Goal: Task Accomplishment & Management: Manage account settings

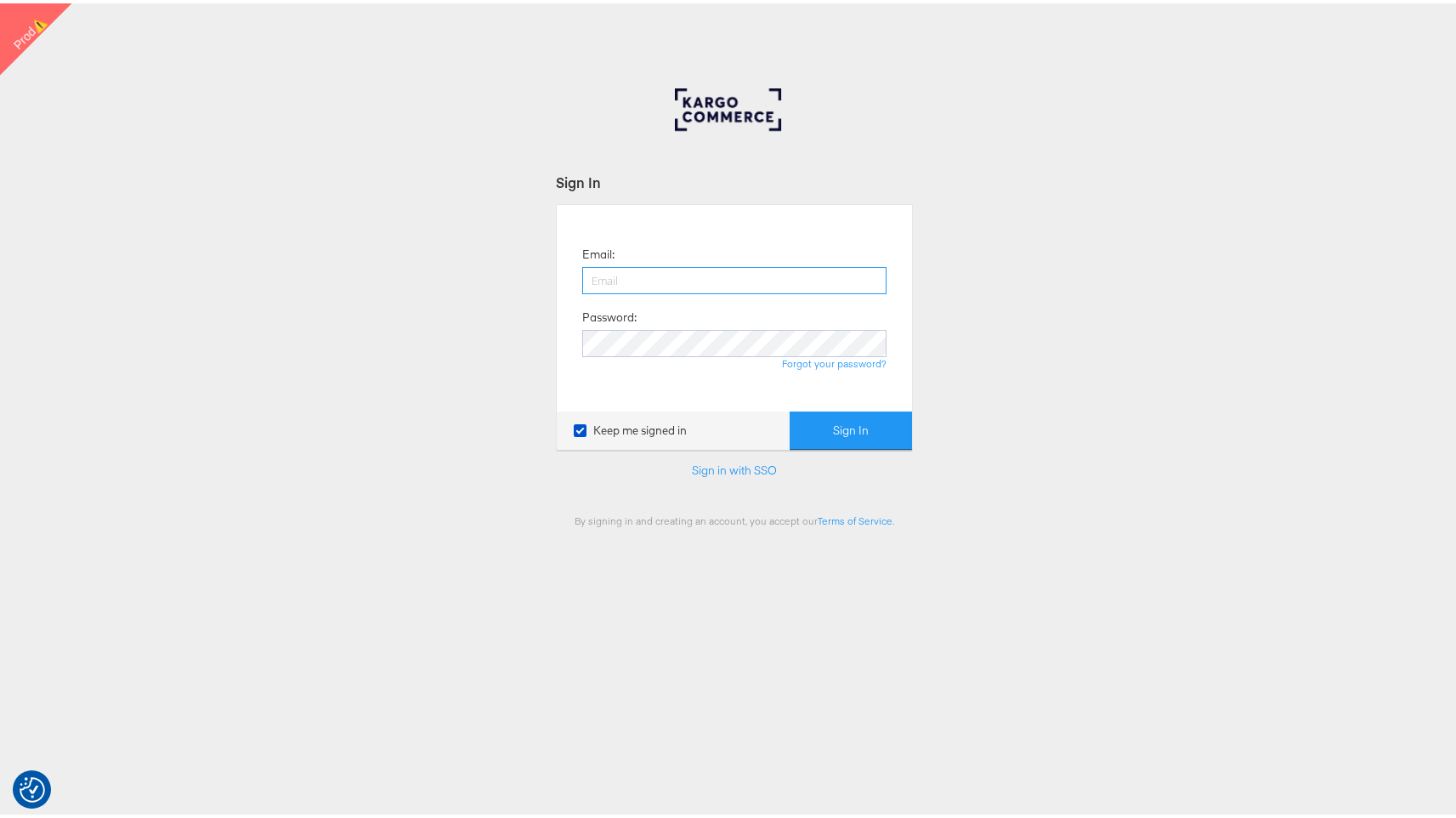
type input "francisca.masombo@kargo.com"
click at [854, 432] on button "Sign In" at bounding box center [851, 426] width 123 height 38
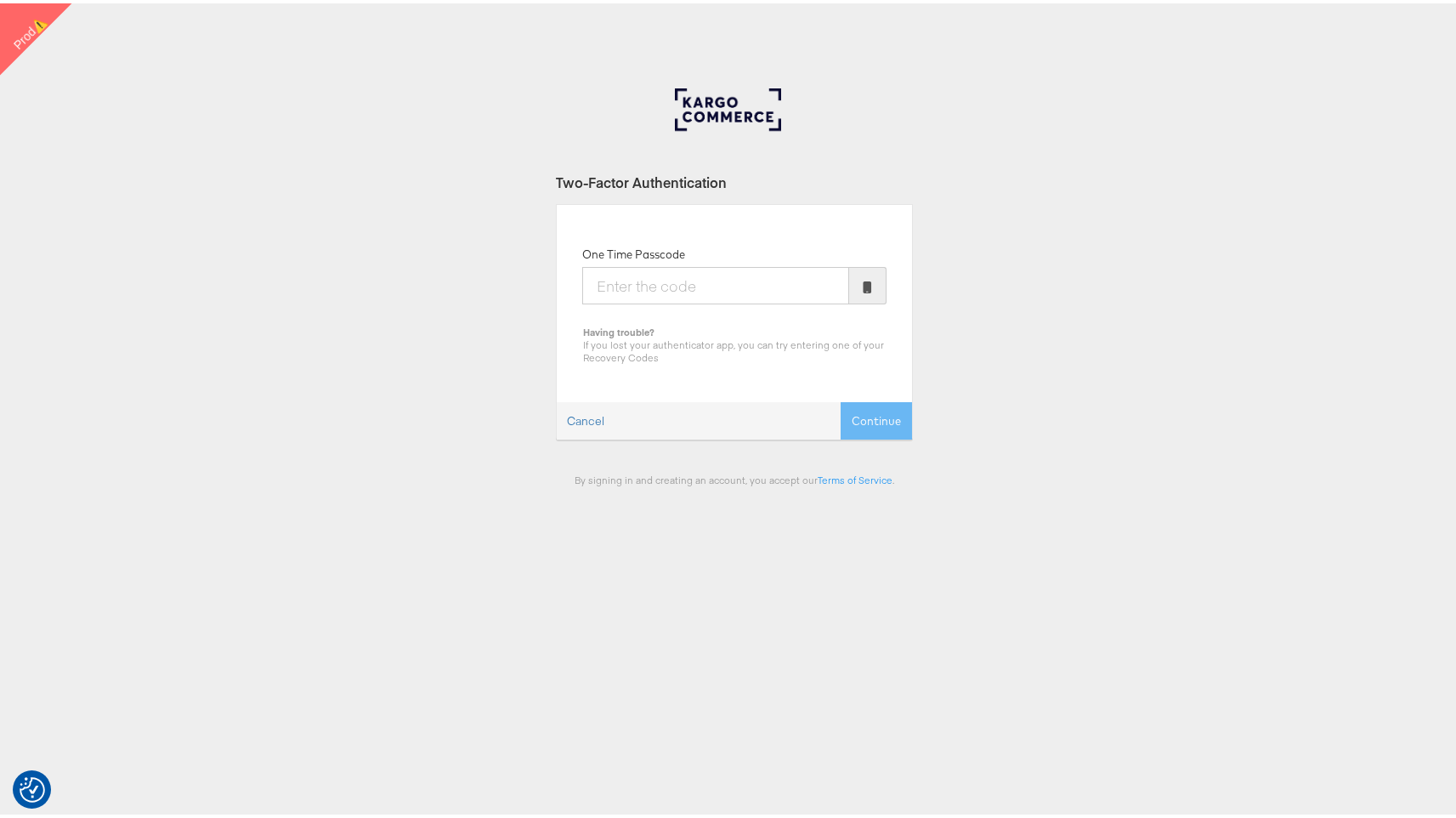
click at [750, 292] on input "One Time Passcode" at bounding box center [716, 282] width 266 height 37
type input "947955"
click at [840, 399] on button "Continue" at bounding box center [875, 417] width 71 height 38
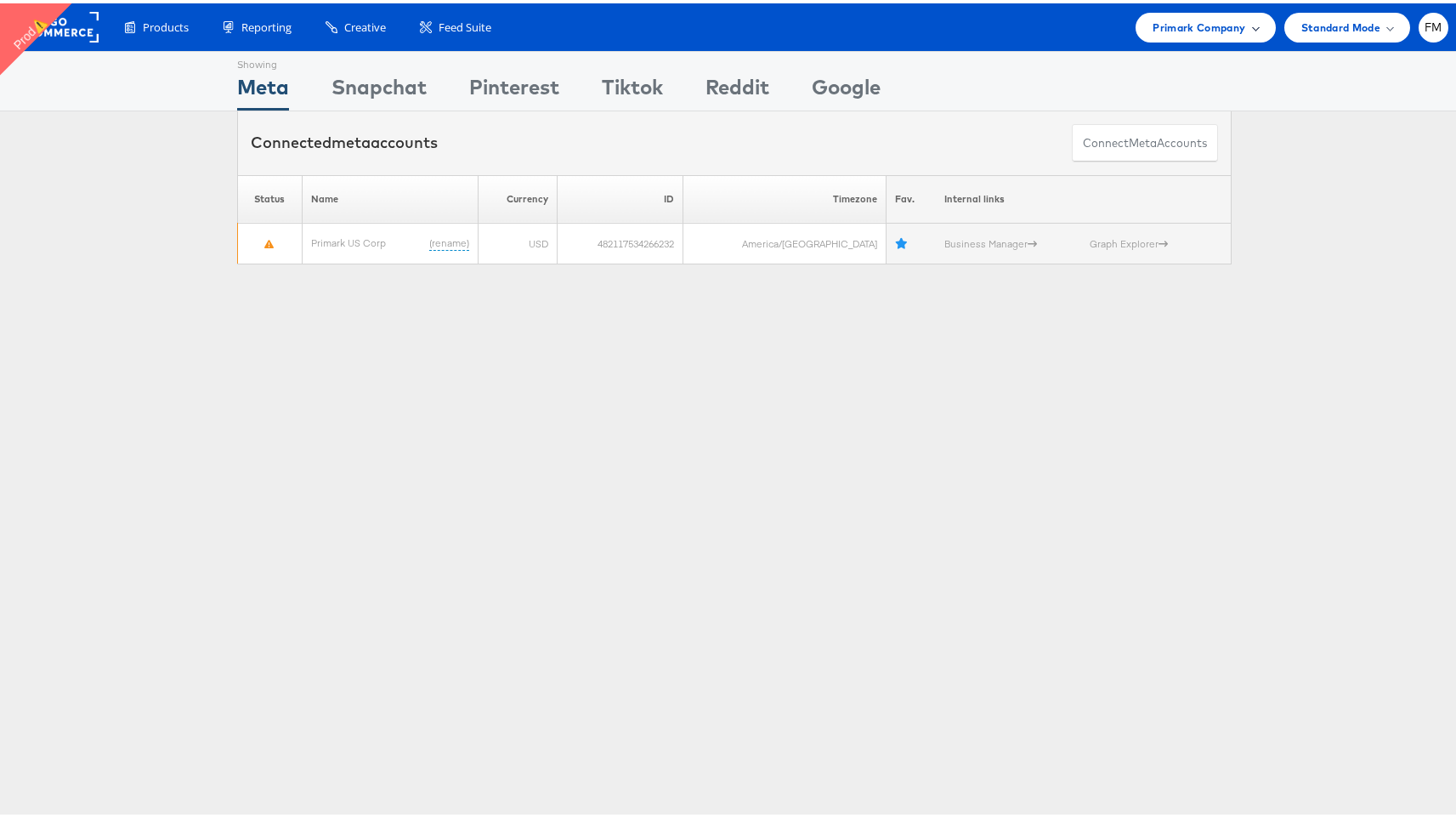
click at [1220, 28] on span "Primark Company" at bounding box center [1198, 24] width 92 height 18
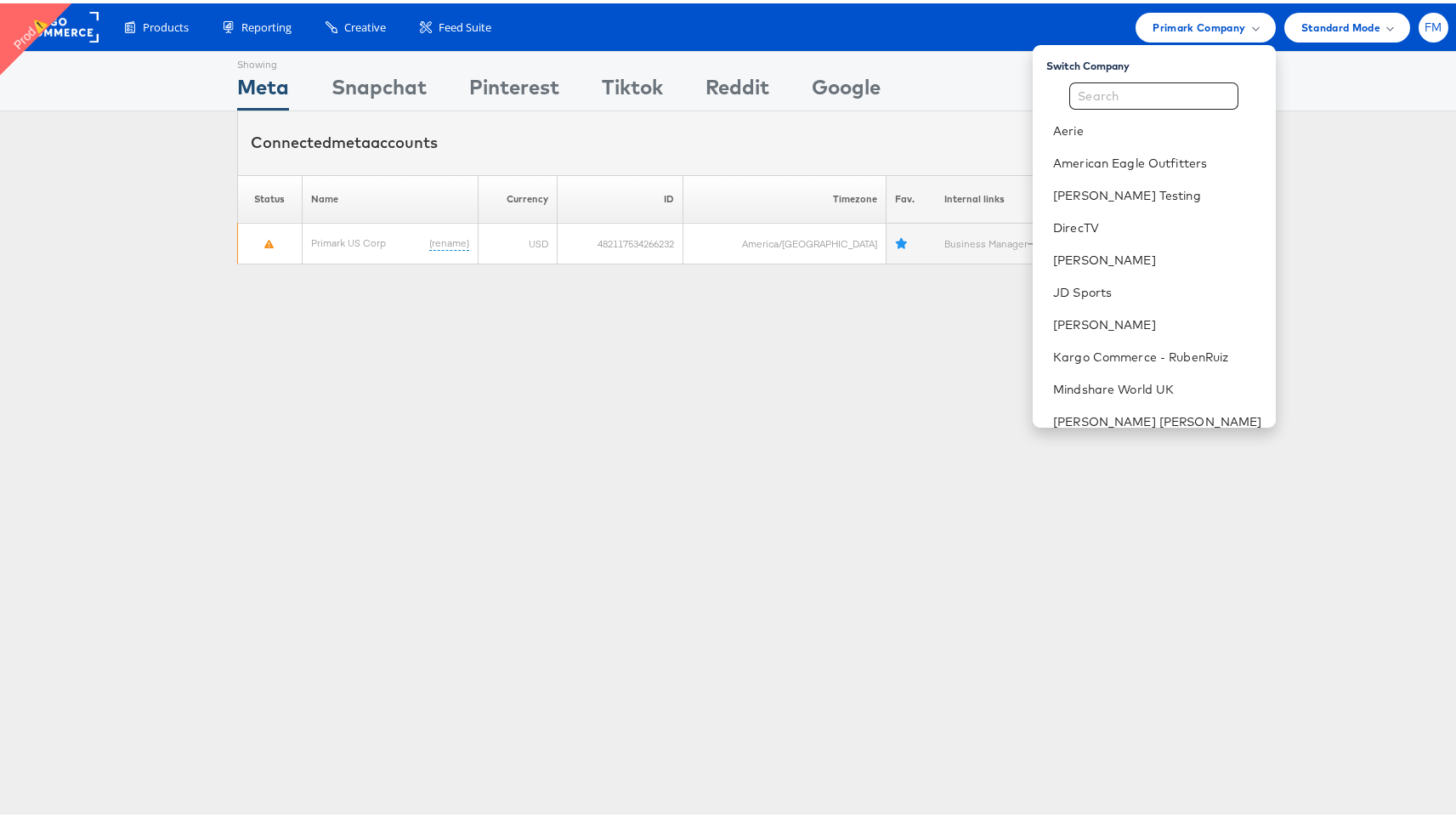
click at [1425, 18] on span "FM" at bounding box center [1434, 23] width 18 height 11
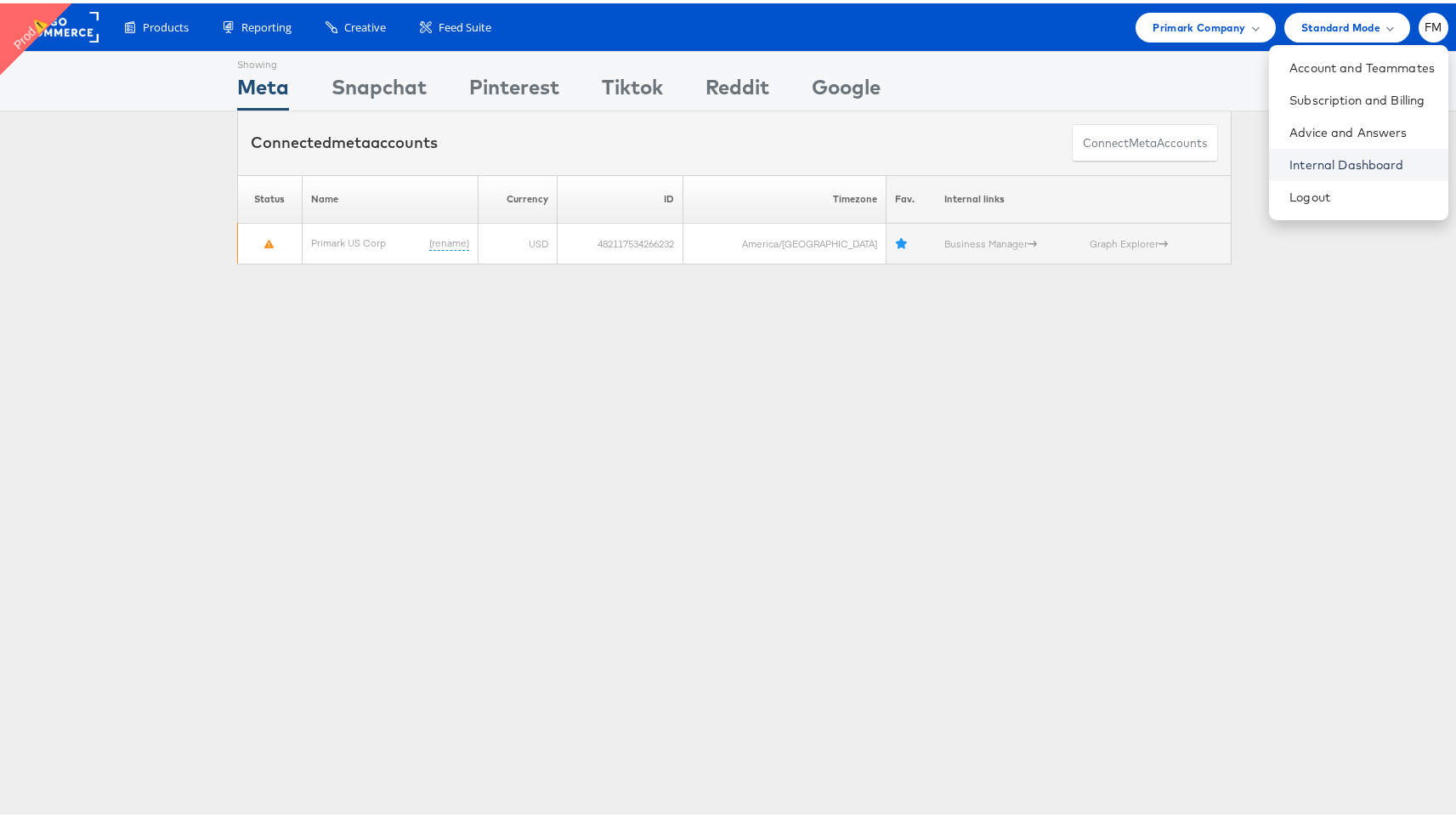
click at [1311, 161] on link "Internal Dashboard" at bounding box center [1362, 160] width 145 height 17
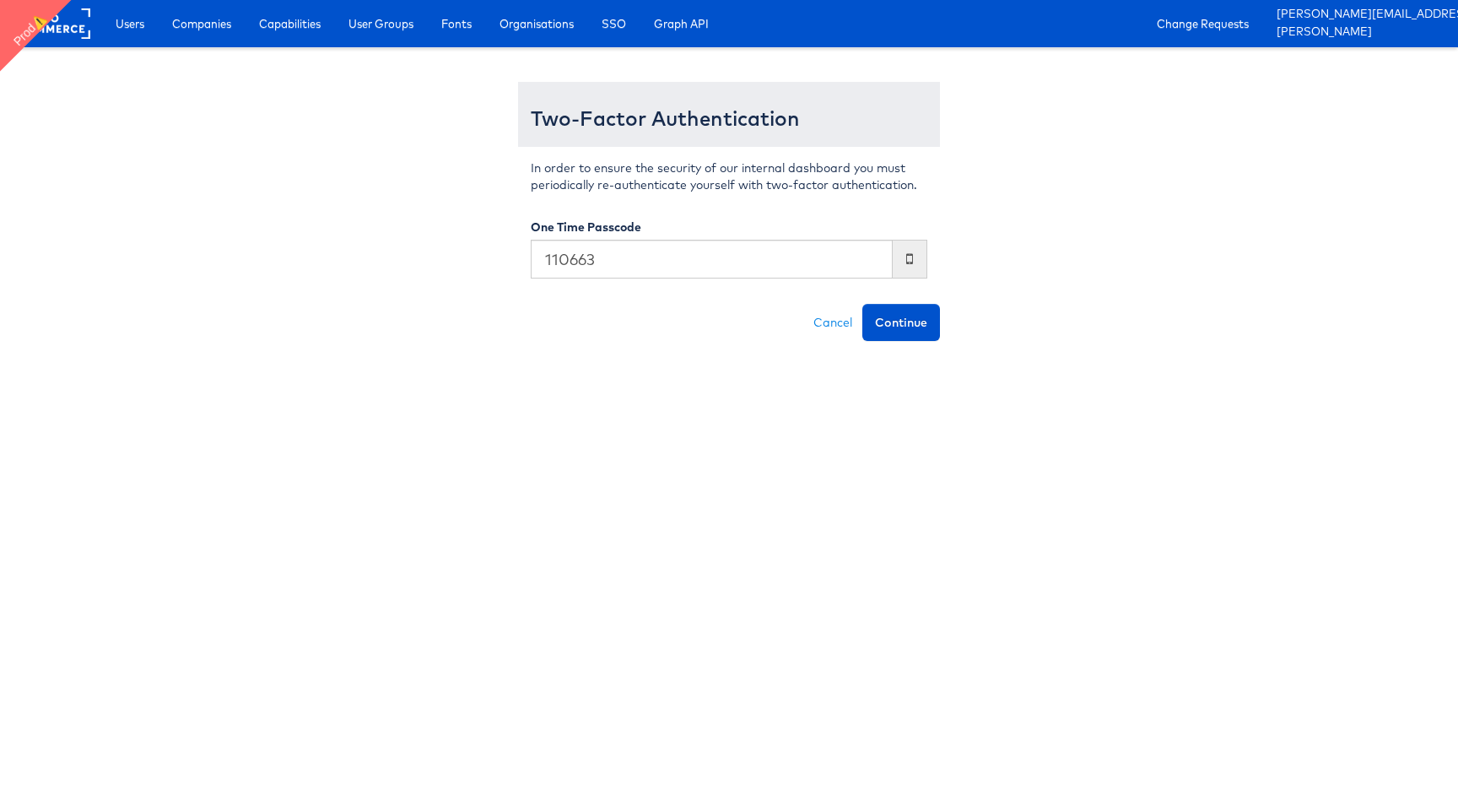
type input "110663"
click at [862, 304] on button "Continue" at bounding box center [901, 322] width 77 height 37
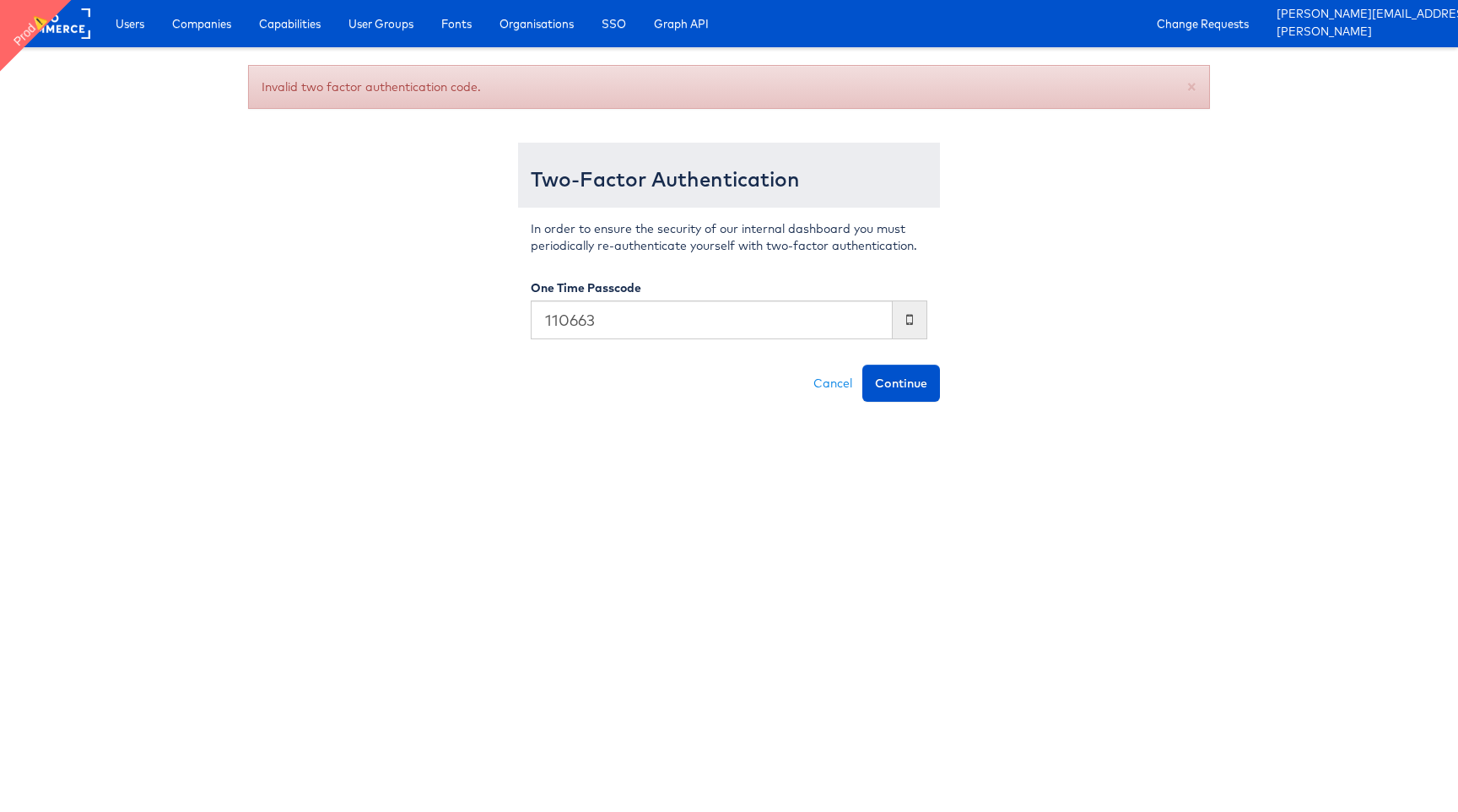
type input "110663"
click at [862, 364] on button "Continue" at bounding box center [901, 382] width 77 height 37
type input "642710"
click at [919, 371] on button "Continue" at bounding box center [901, 382] width 77 height 37
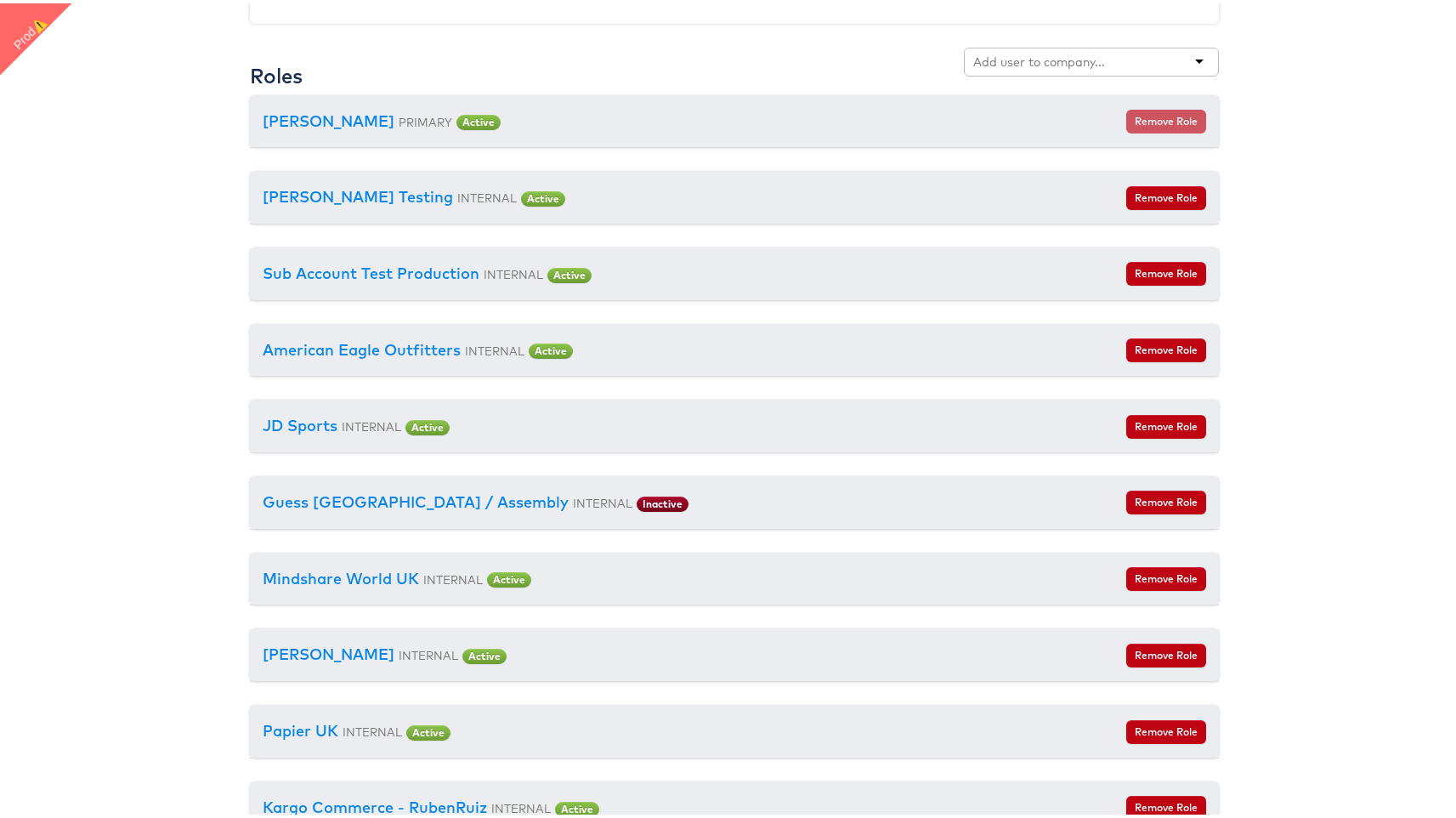
scroll to position [2008, 0]
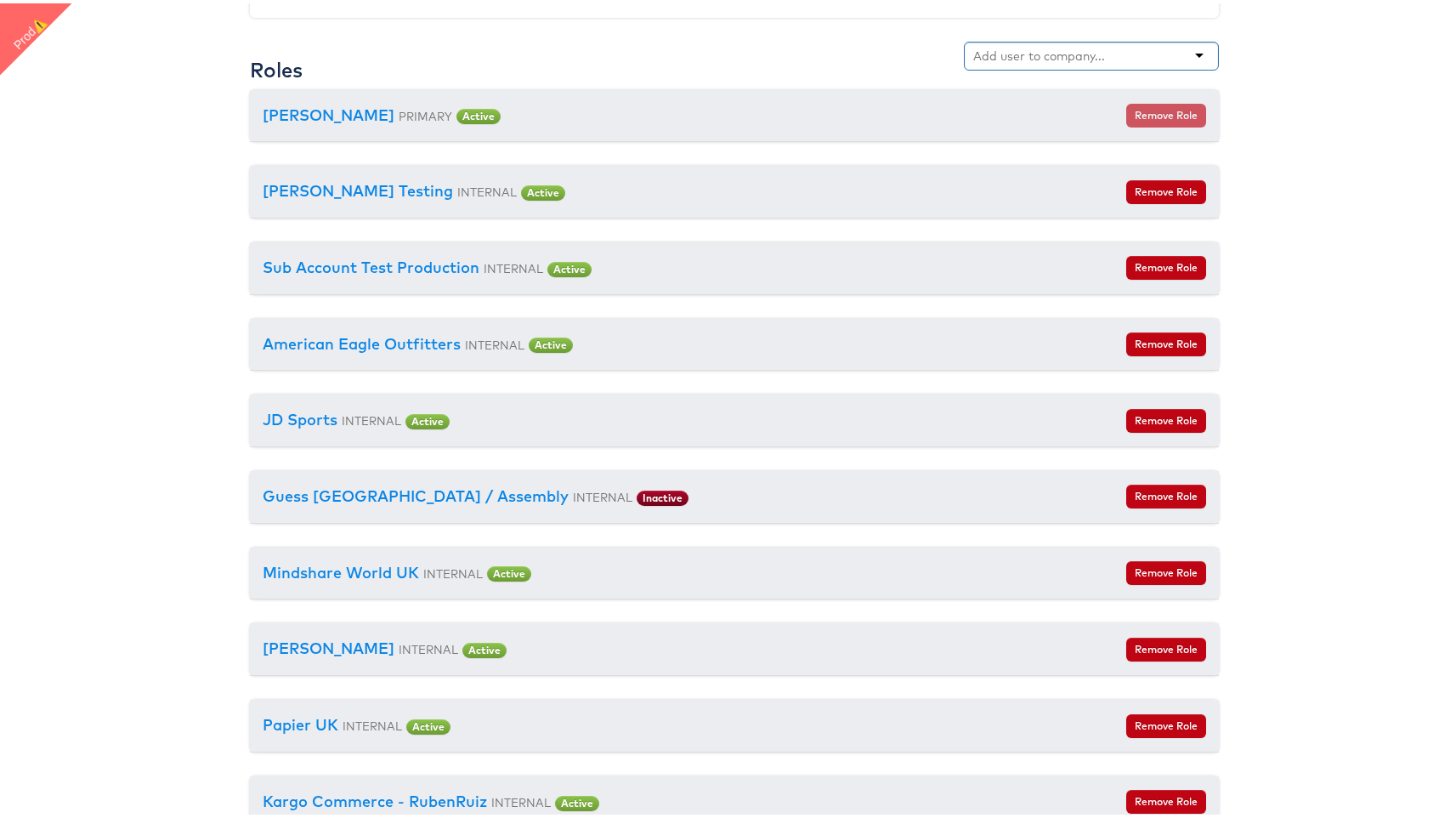
click at [1048, 49] on input "text" at bounding box center [1041, 52] width 134 height 17
type input "car"
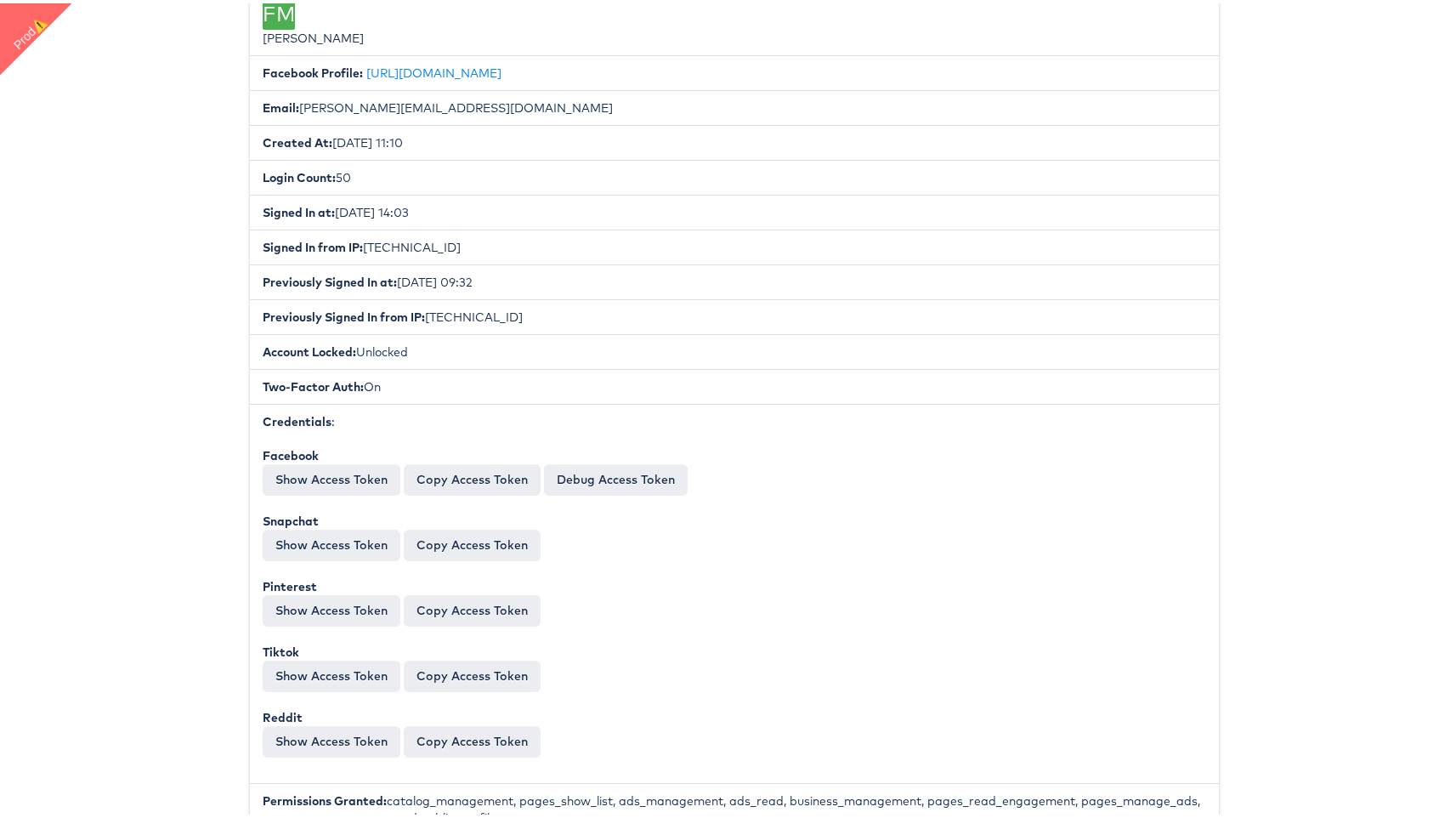
scroll to position [0, 0]
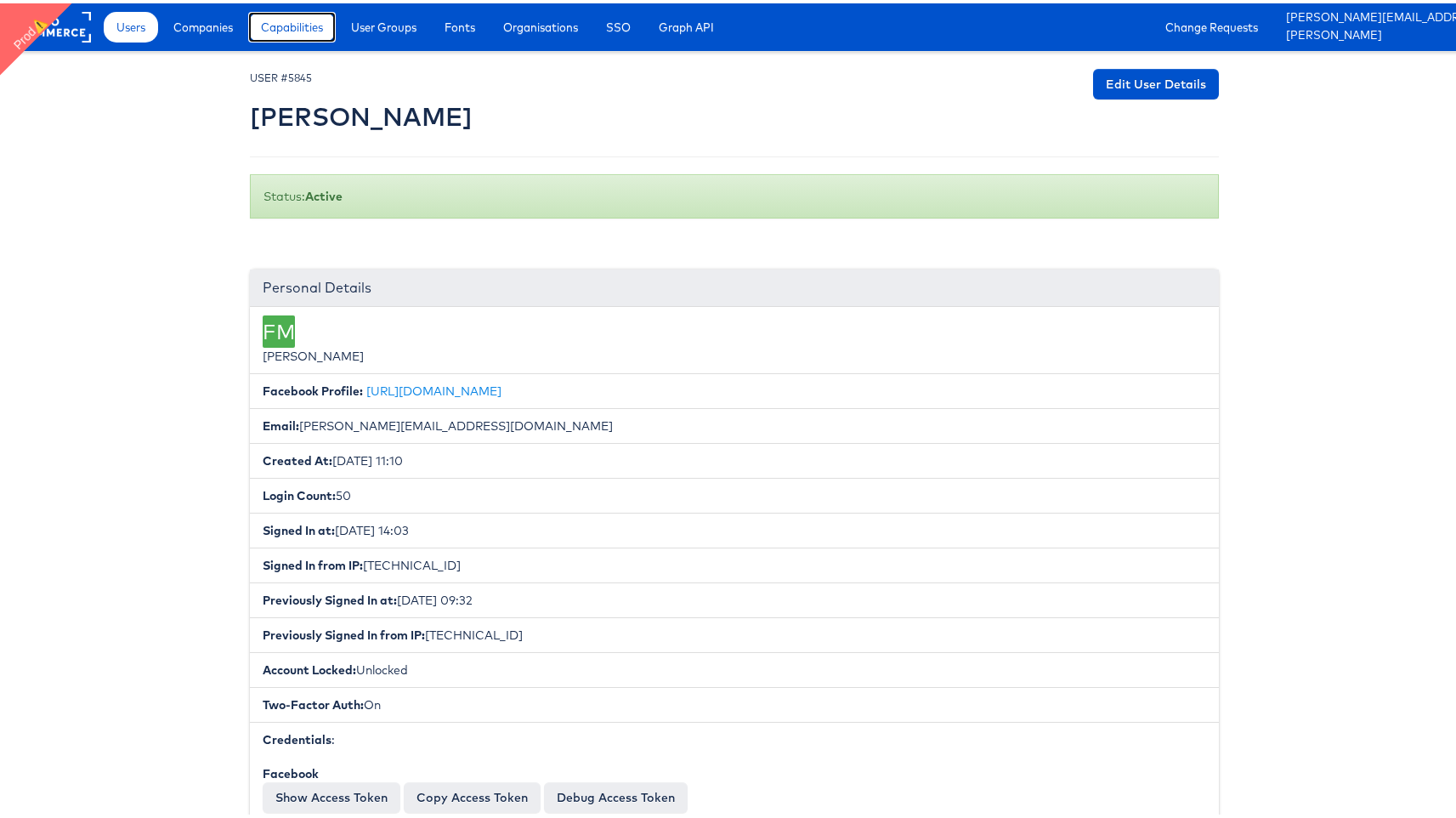
click at [296, 38] on link "Capabilities" at bounding box center [292, 23] width 88 height 30
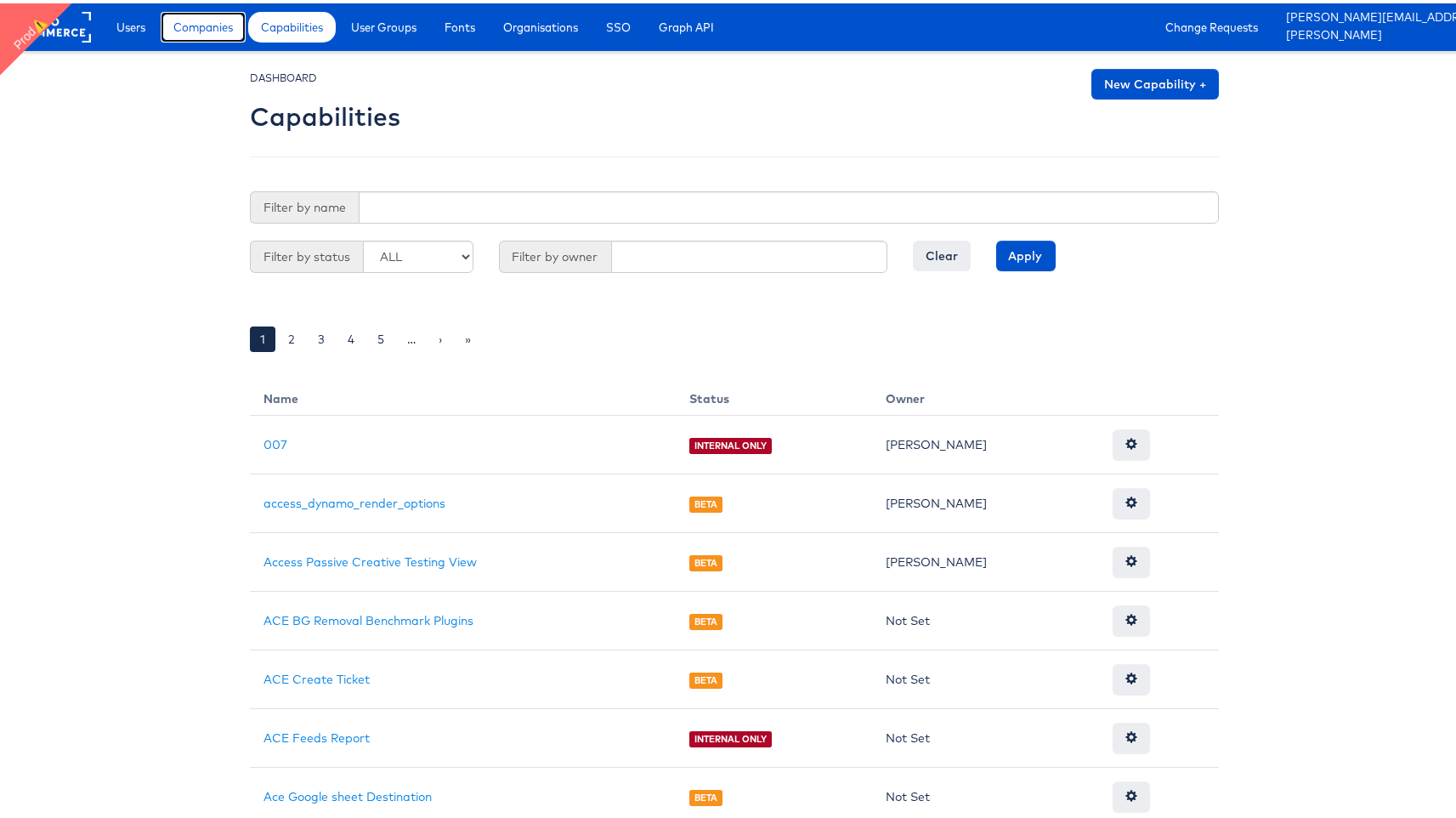
click at [222, 24] on span "Companies" at bounding box center [202, 23] width 59 height 17
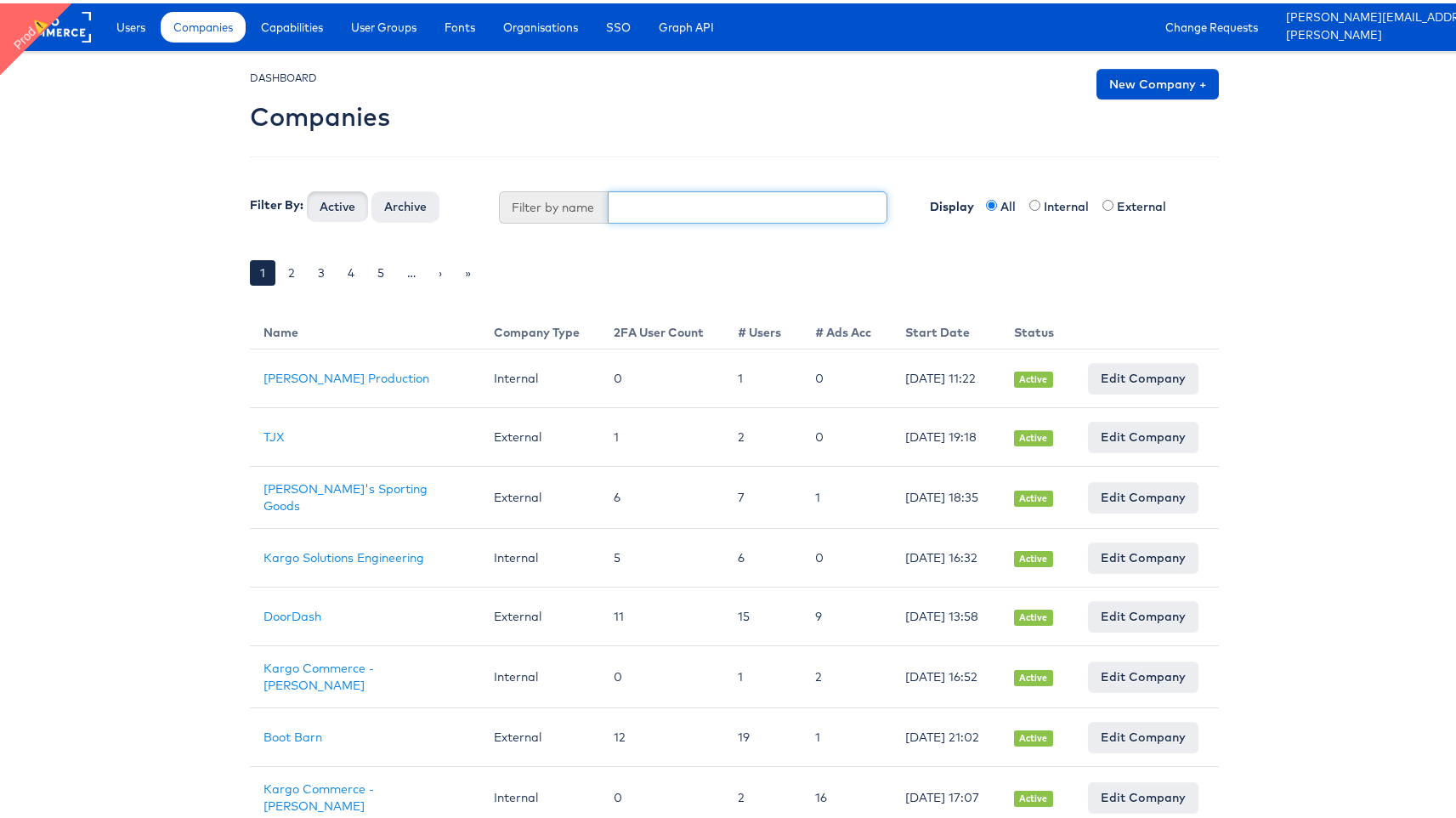
click at [760, 205] on input "text" at bounding box center [748, 203] width 280 height 32
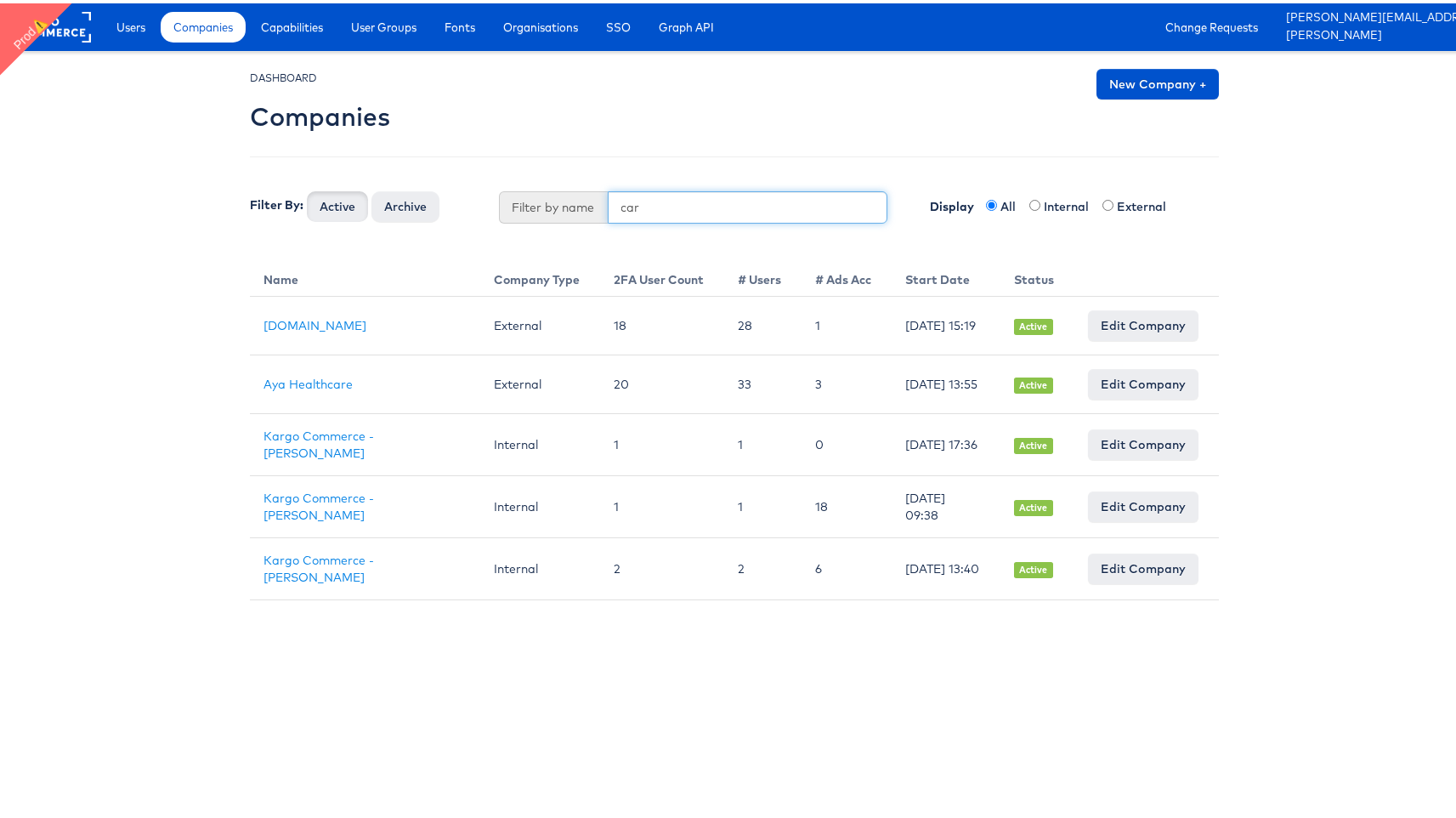
type input "car"
click at [306, 188] on button "Active" at bounding box center [337, 202] width 61 height 30
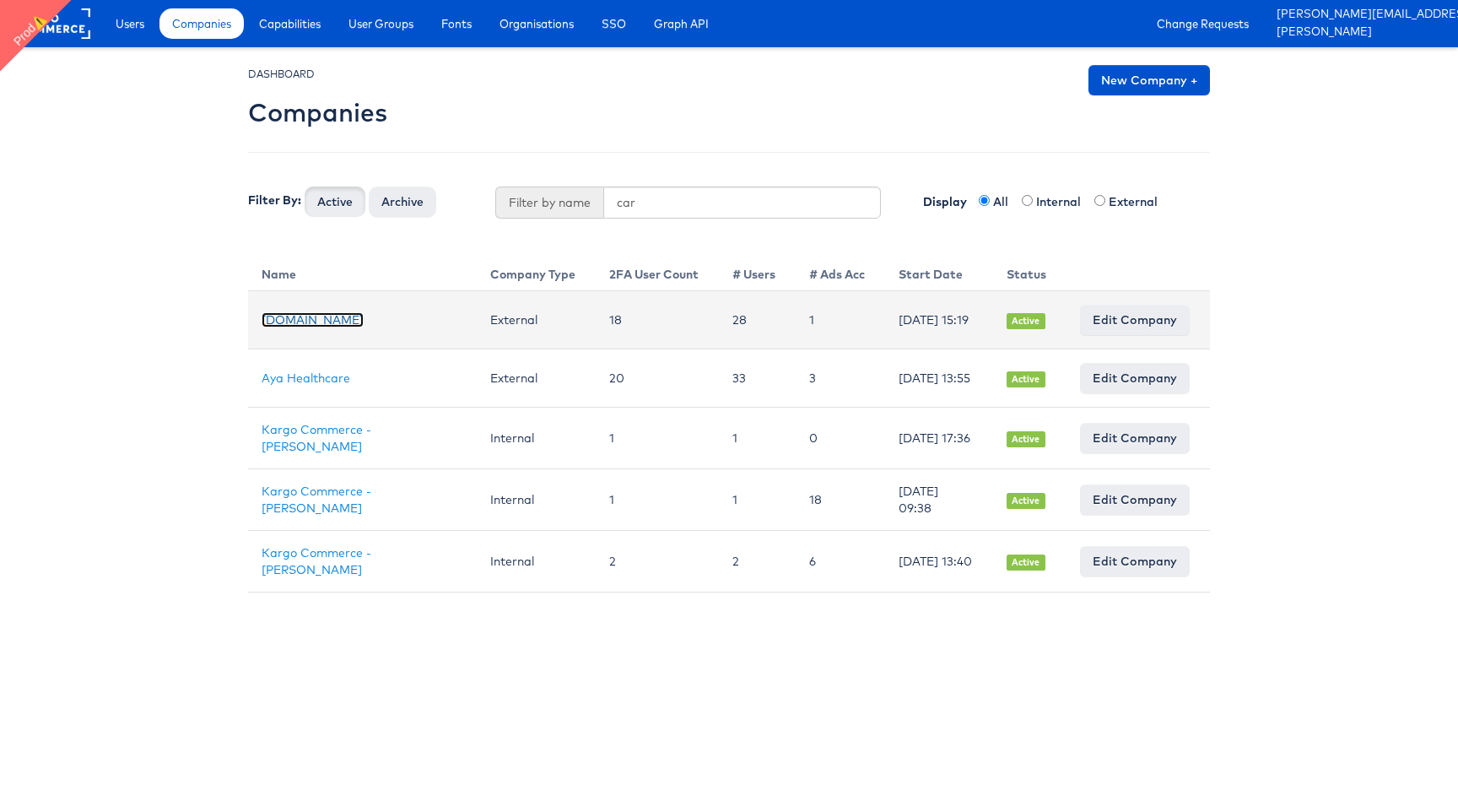
click at [303, 324] on link "[DOMAIN_NAME]" at bounding box center [313, 320] width 102 height 15
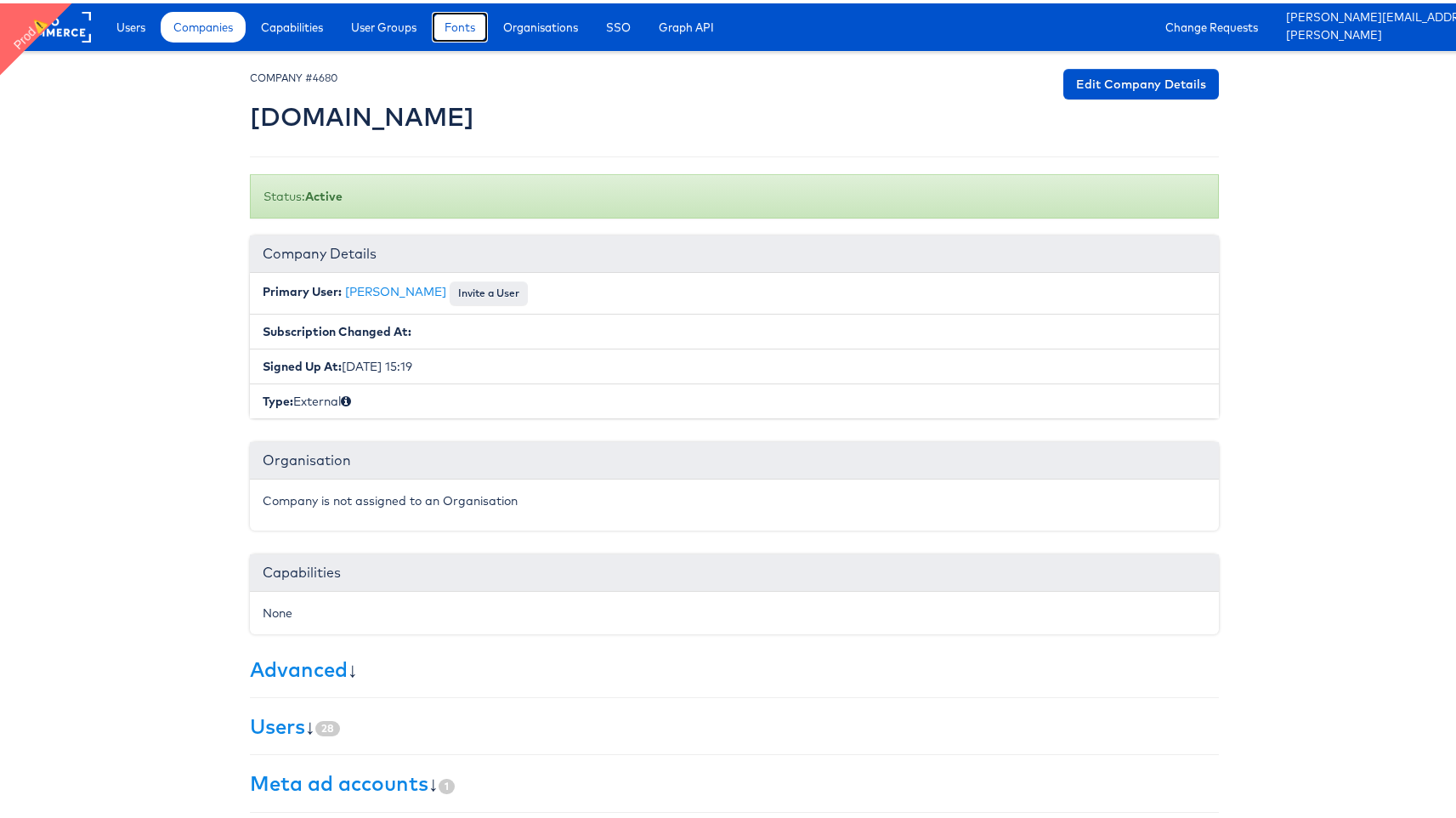
click at [460, 20] on span "Fonts" at bounding box center [459, 23] width 30 height 17
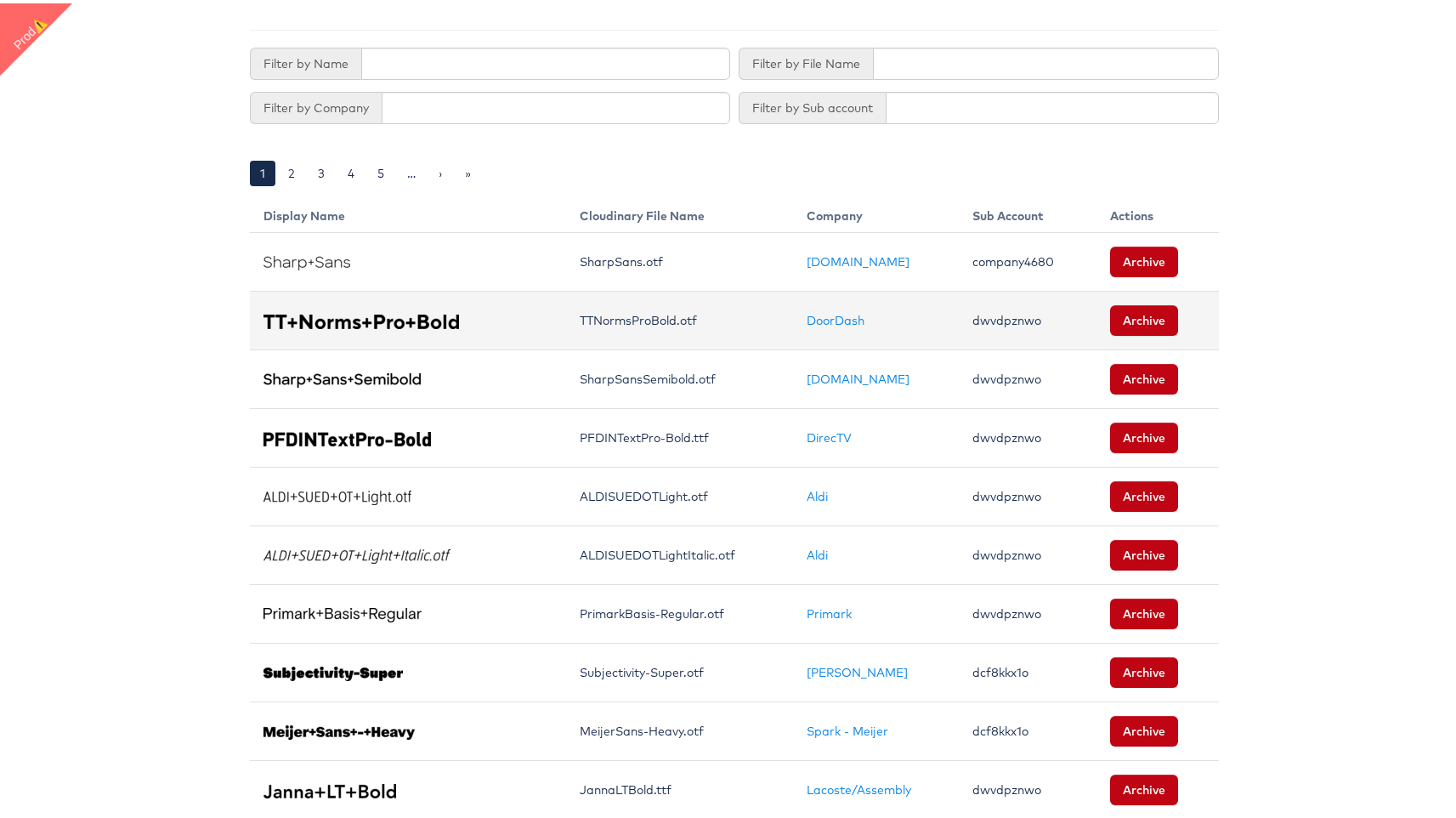
scroll to position [133, 0]
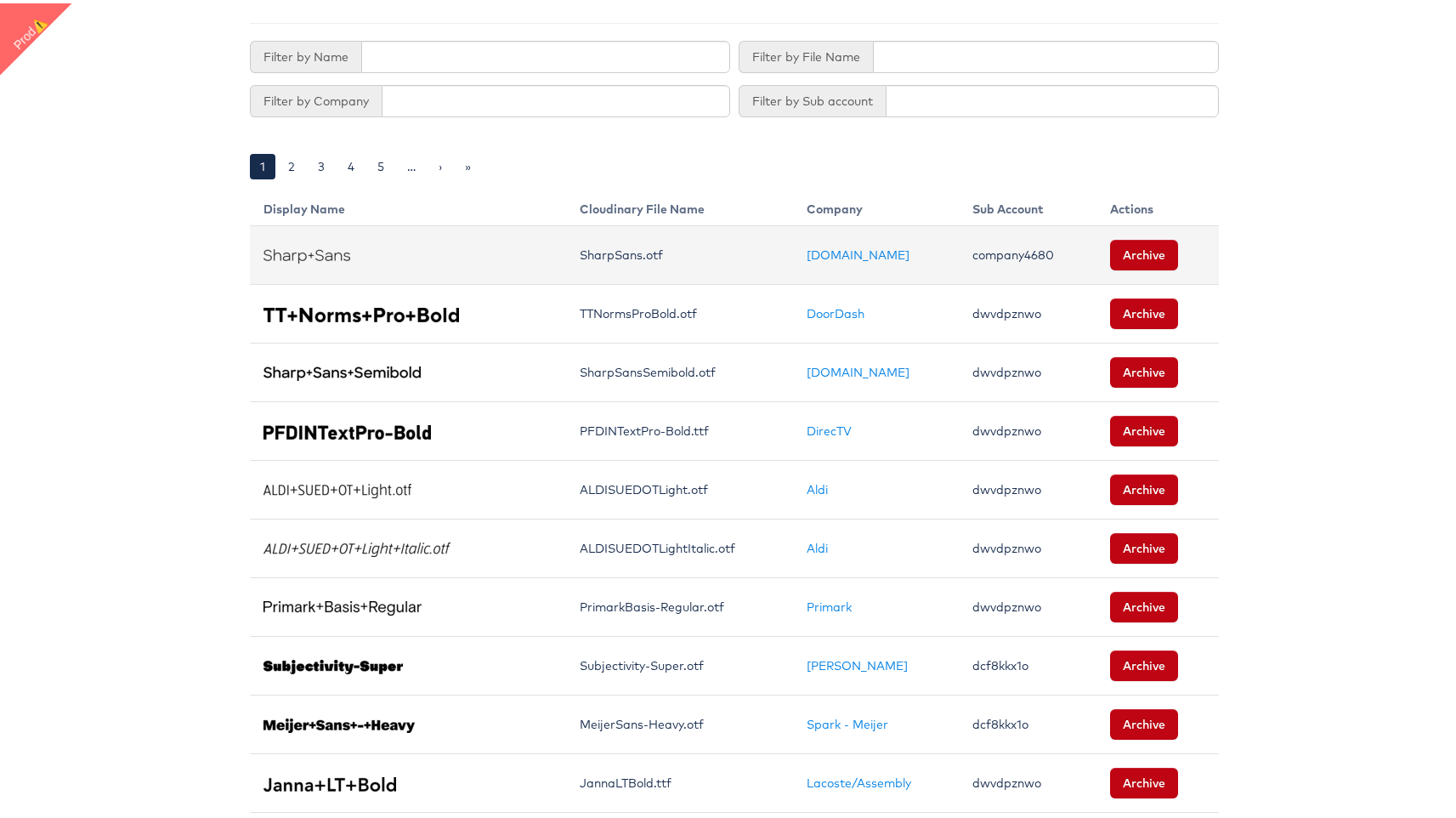
click at [1020, 252] on td "company4680" at bounding box center [1028, 252] width 138 height 58
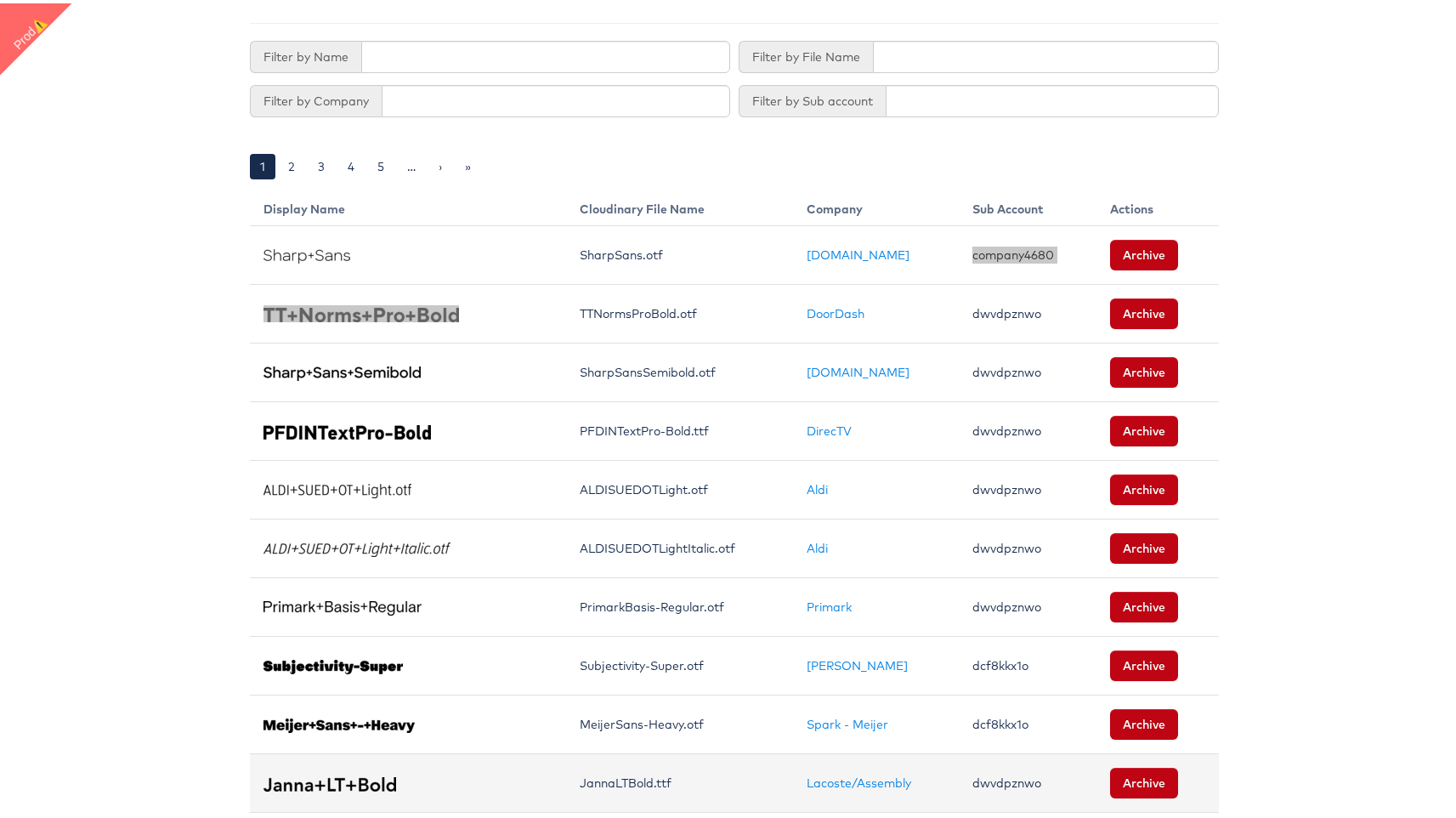
scroll to position [0, 0]
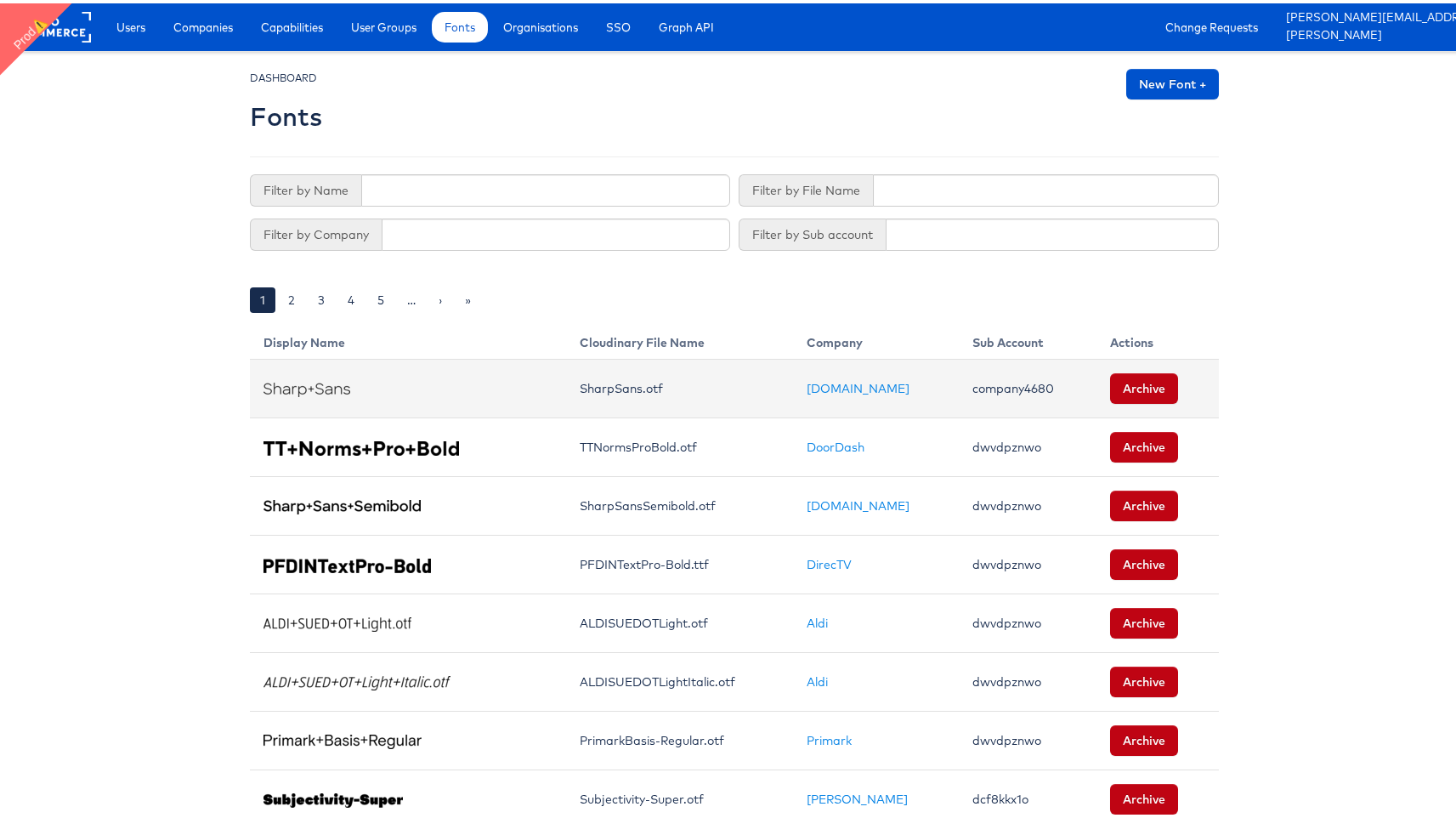
click at [1005, 384] on td "company4680" at bounding box center [1028, 385] width 138 height 58
copy td "company4680"
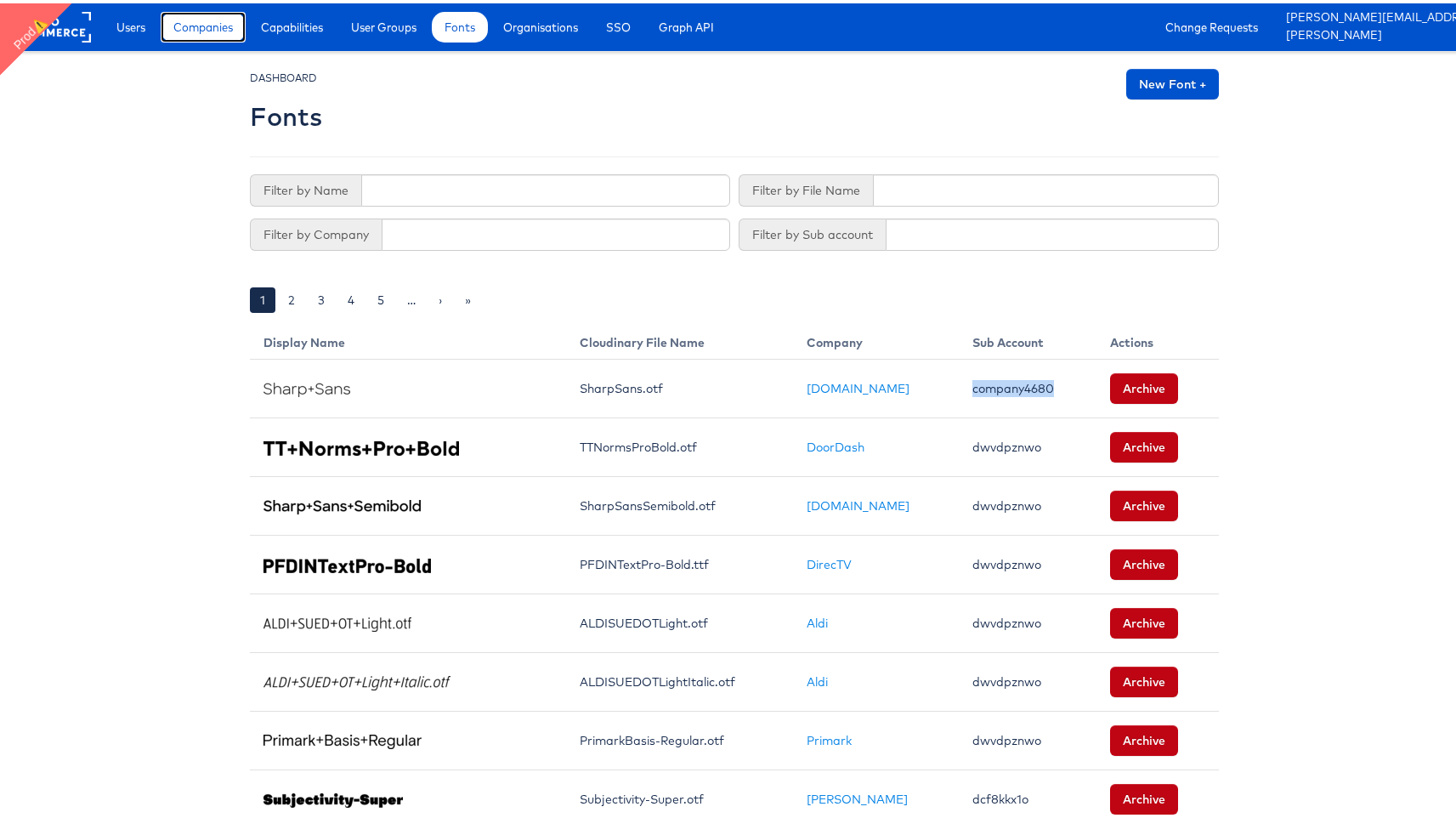
click at [231, 28] on span "Companies" at bounding box center [202, 23] width 59 height 17
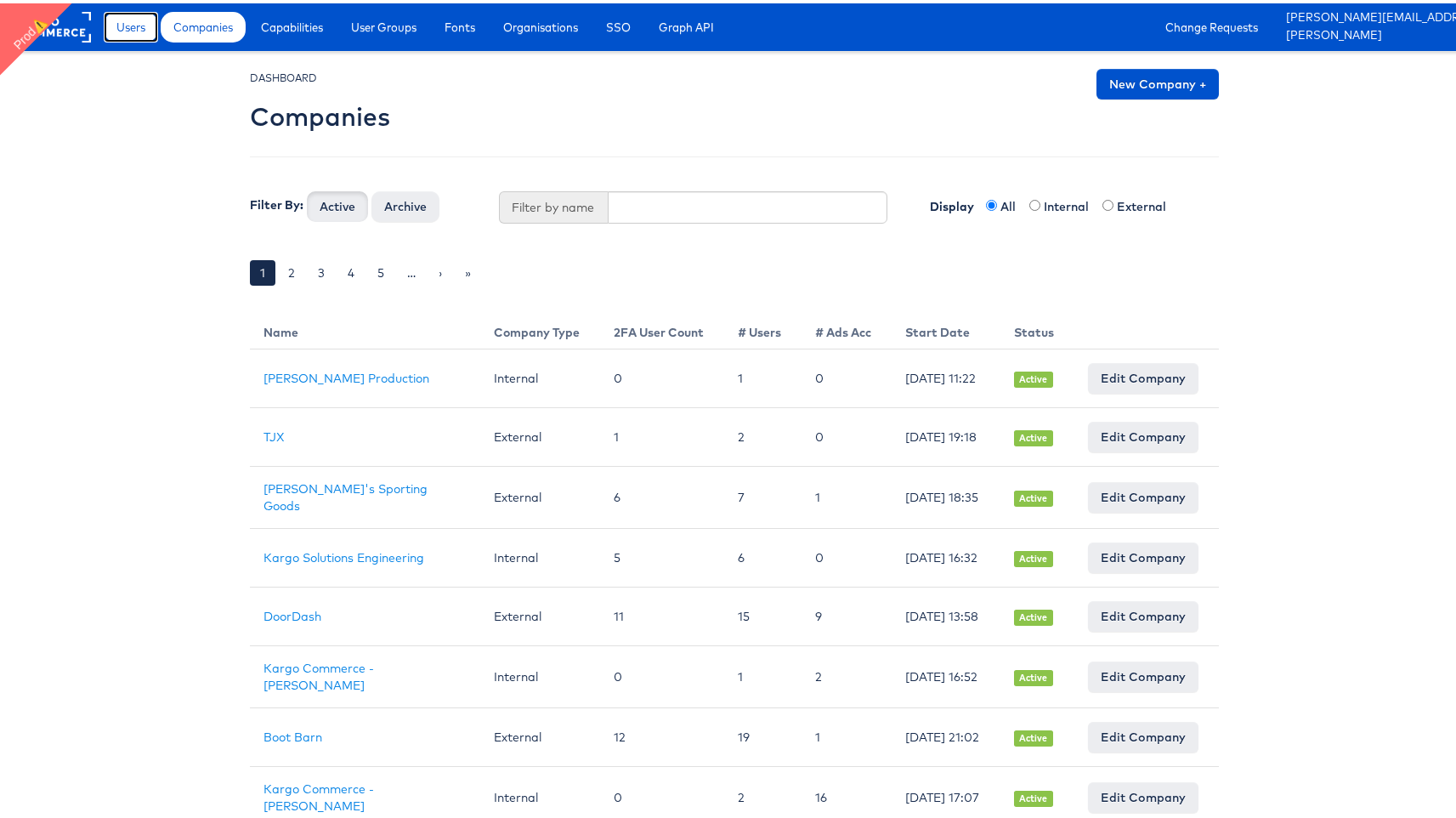
click at [139, 30] on span "Users" at bounding box center [131, 23] width 29 height 17
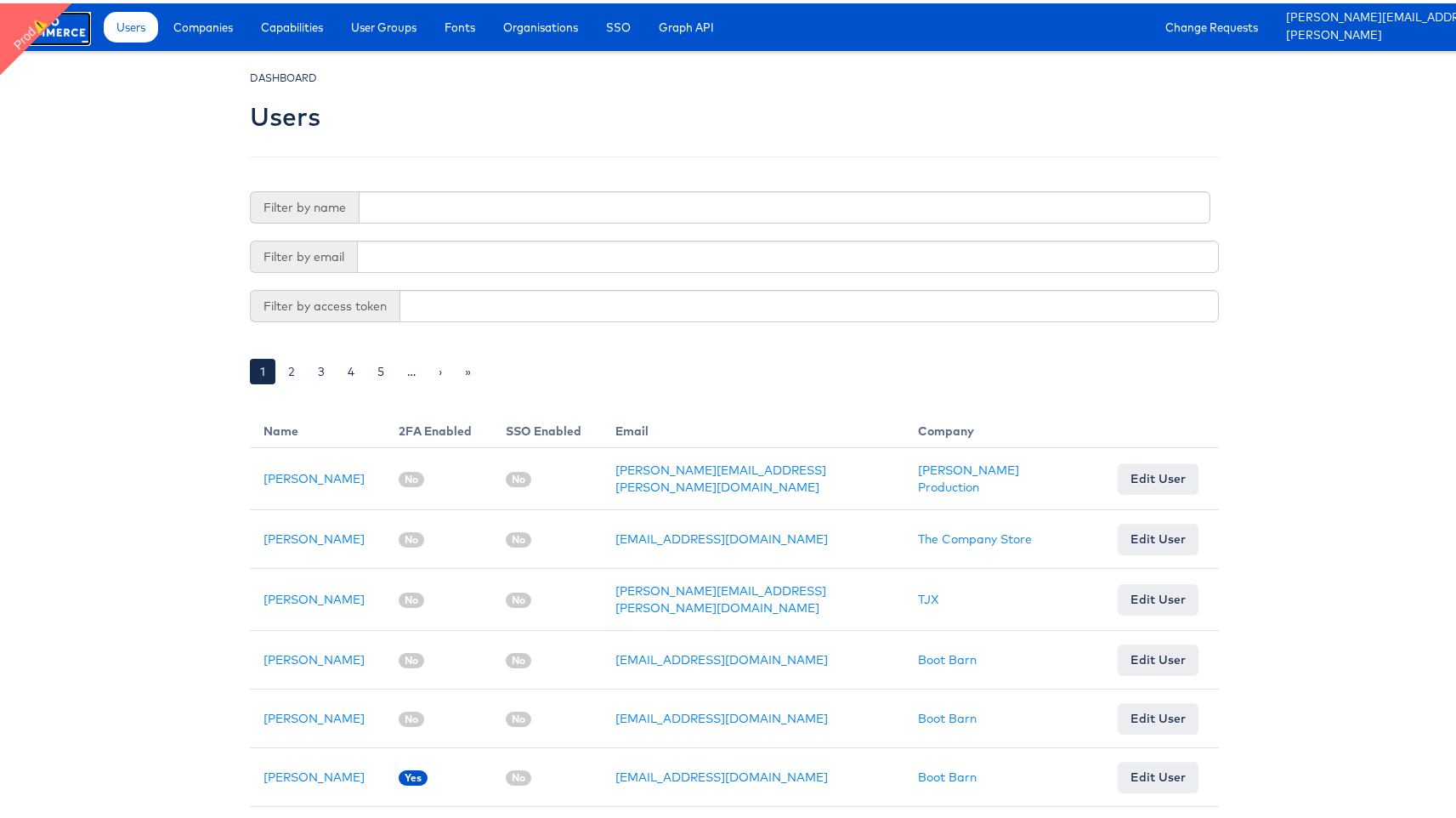
click at [71, 39] on link at bounding box center [52, 35] width 78 height 16
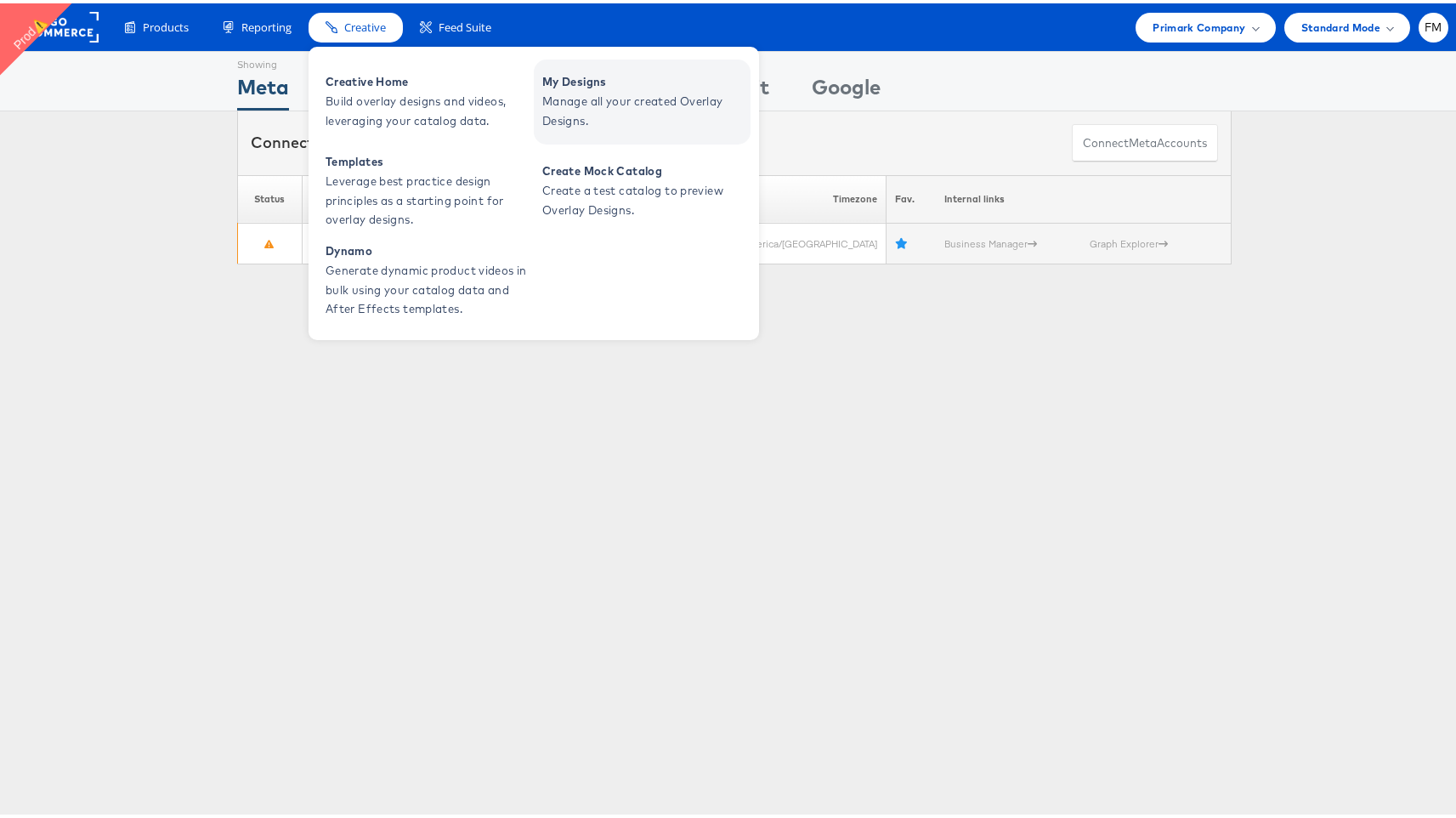
click at [550, 84] on span "My Designs" at bounding box center [644, 79] width 204 height 19
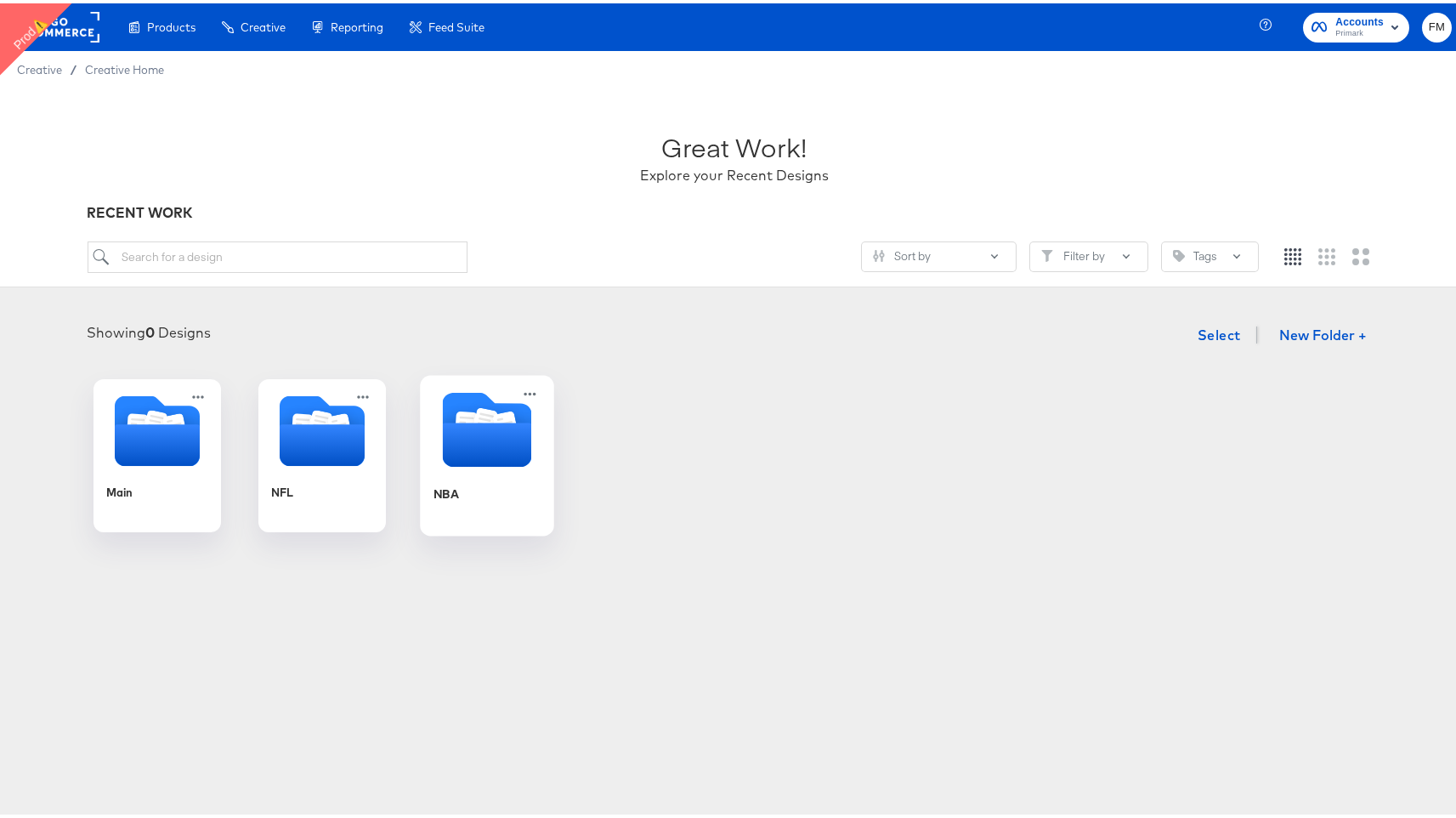
click at [485, 442] on icon "Folder" at bounding box center [487, 441] width 89 height 44
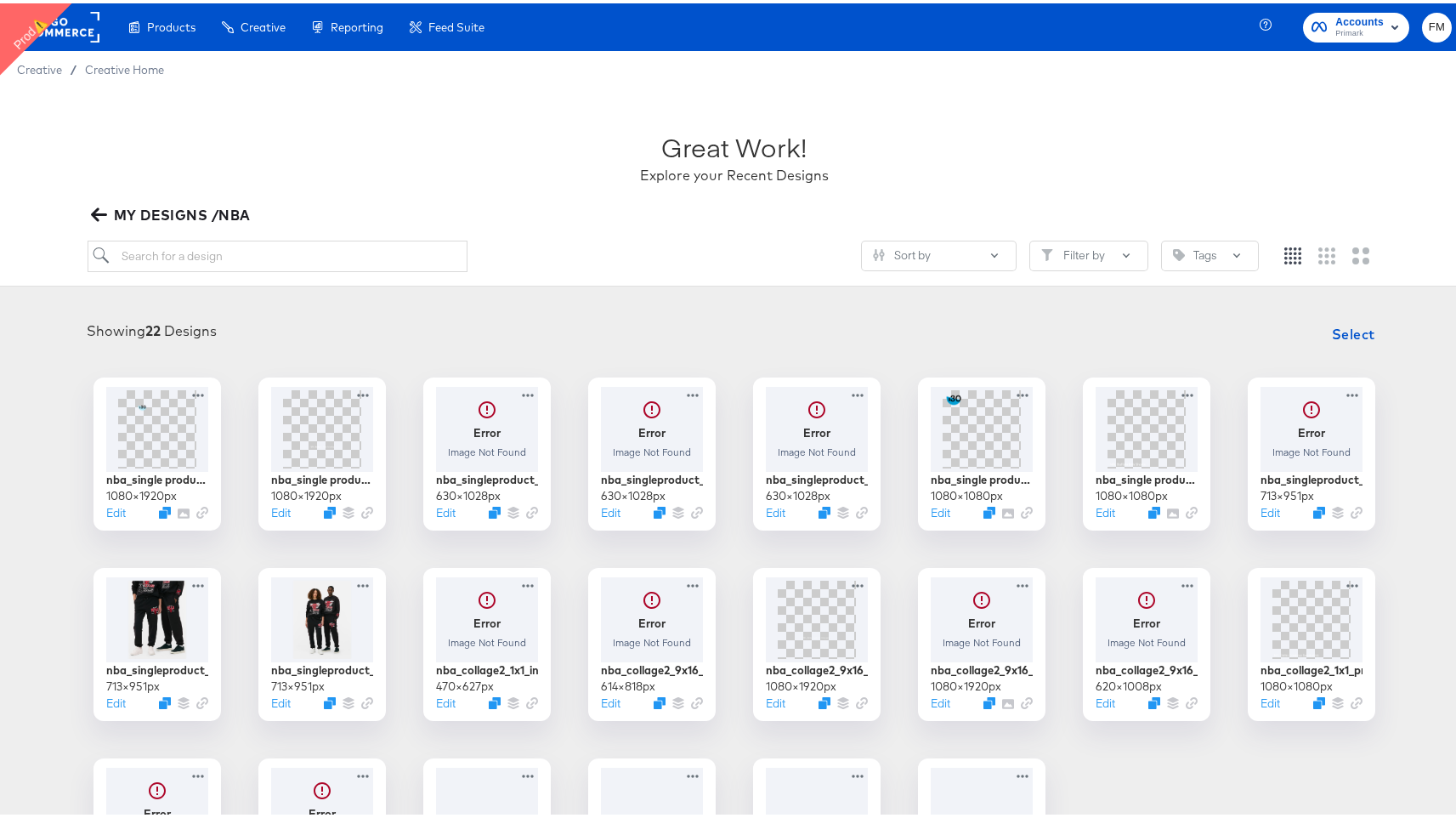
click at [71, 31] on rect at bounding box center [60, 23] width 78 height 30
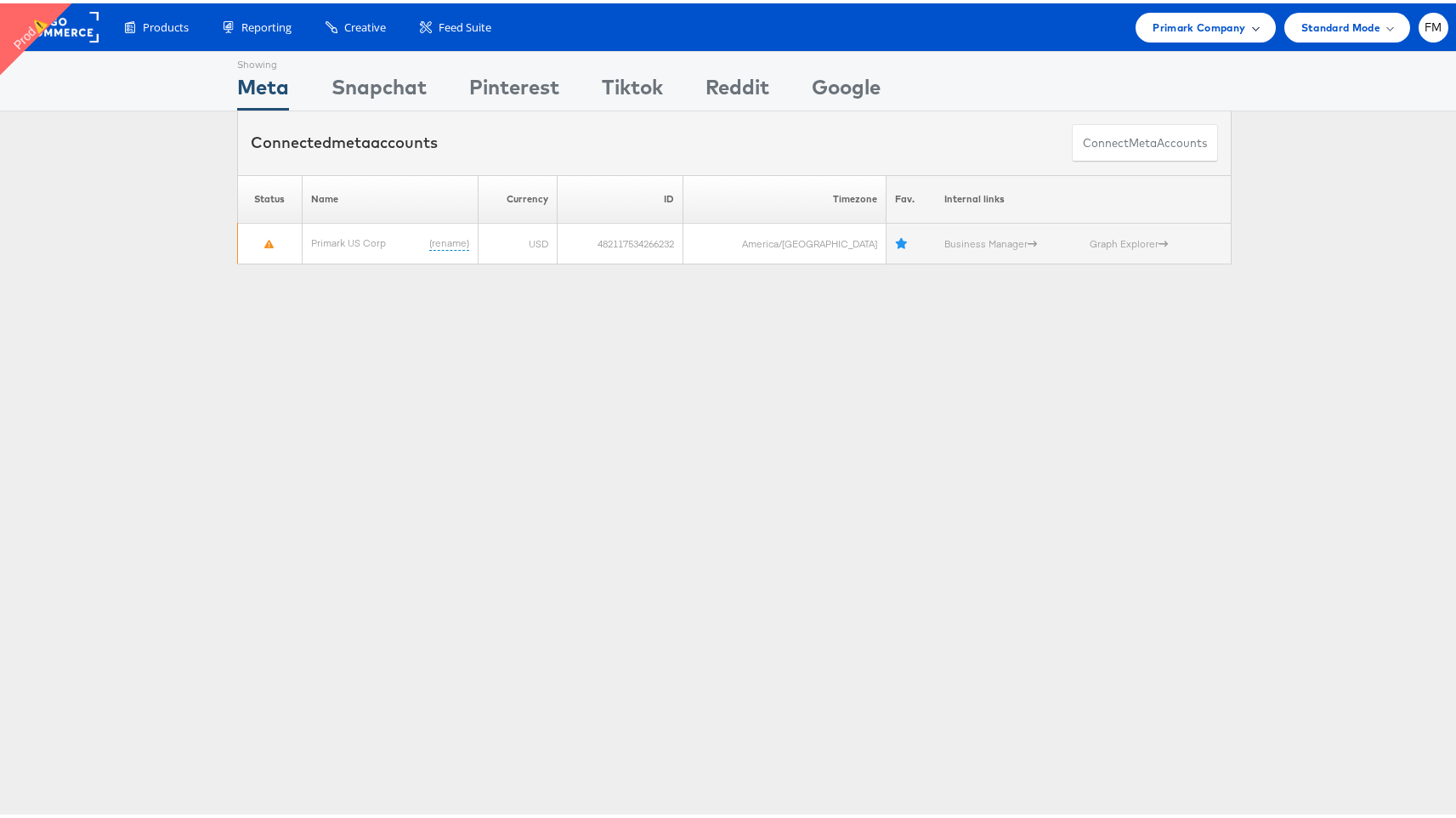
click at [1195, 16] on span "Primark Company" at bounding box center [1198, 24] width 92 height 18
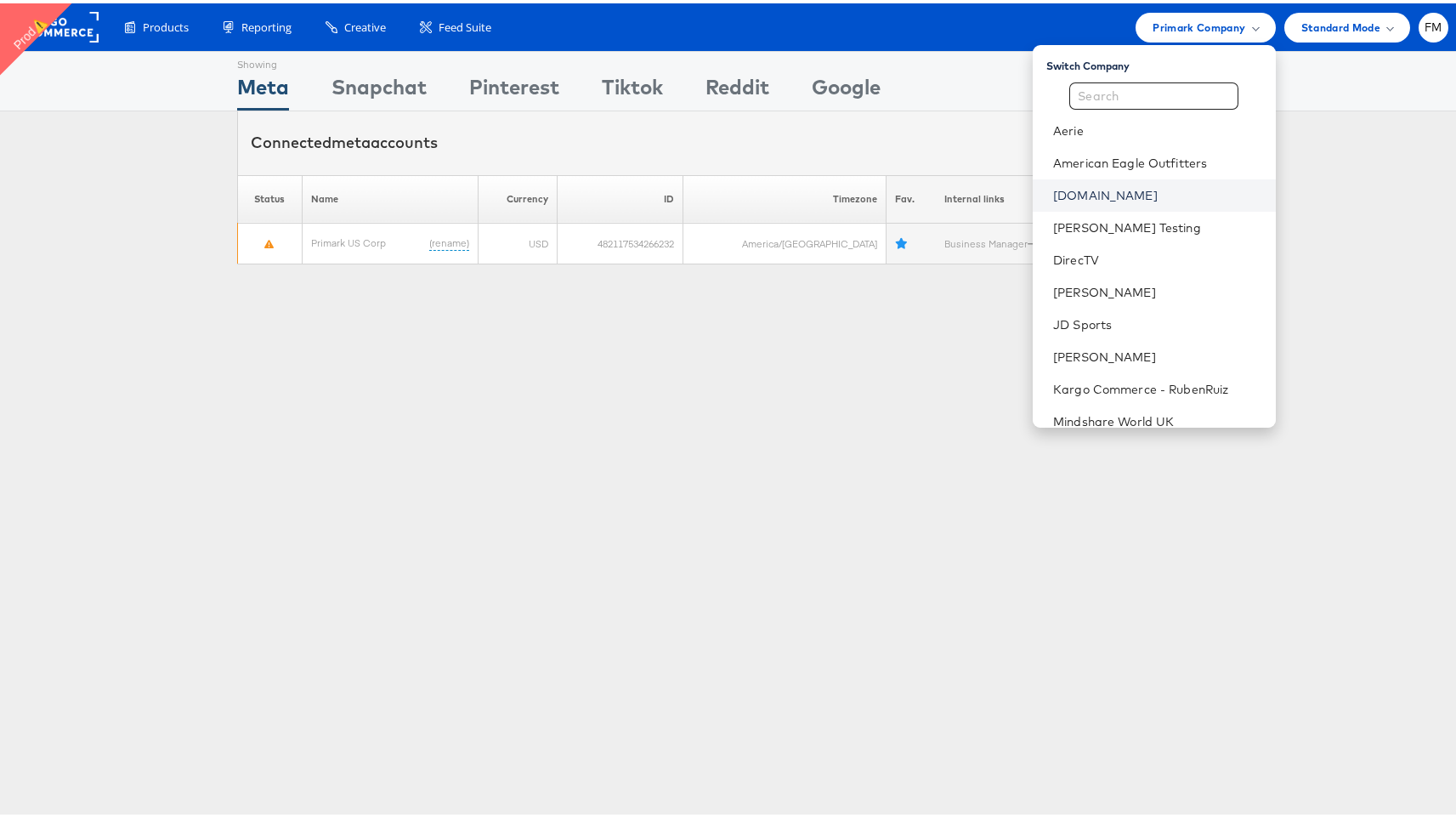
click at [1125, 191] on link "[DOMAIN_NAME]" at bounding box center [1157, 192] width 209 height 17
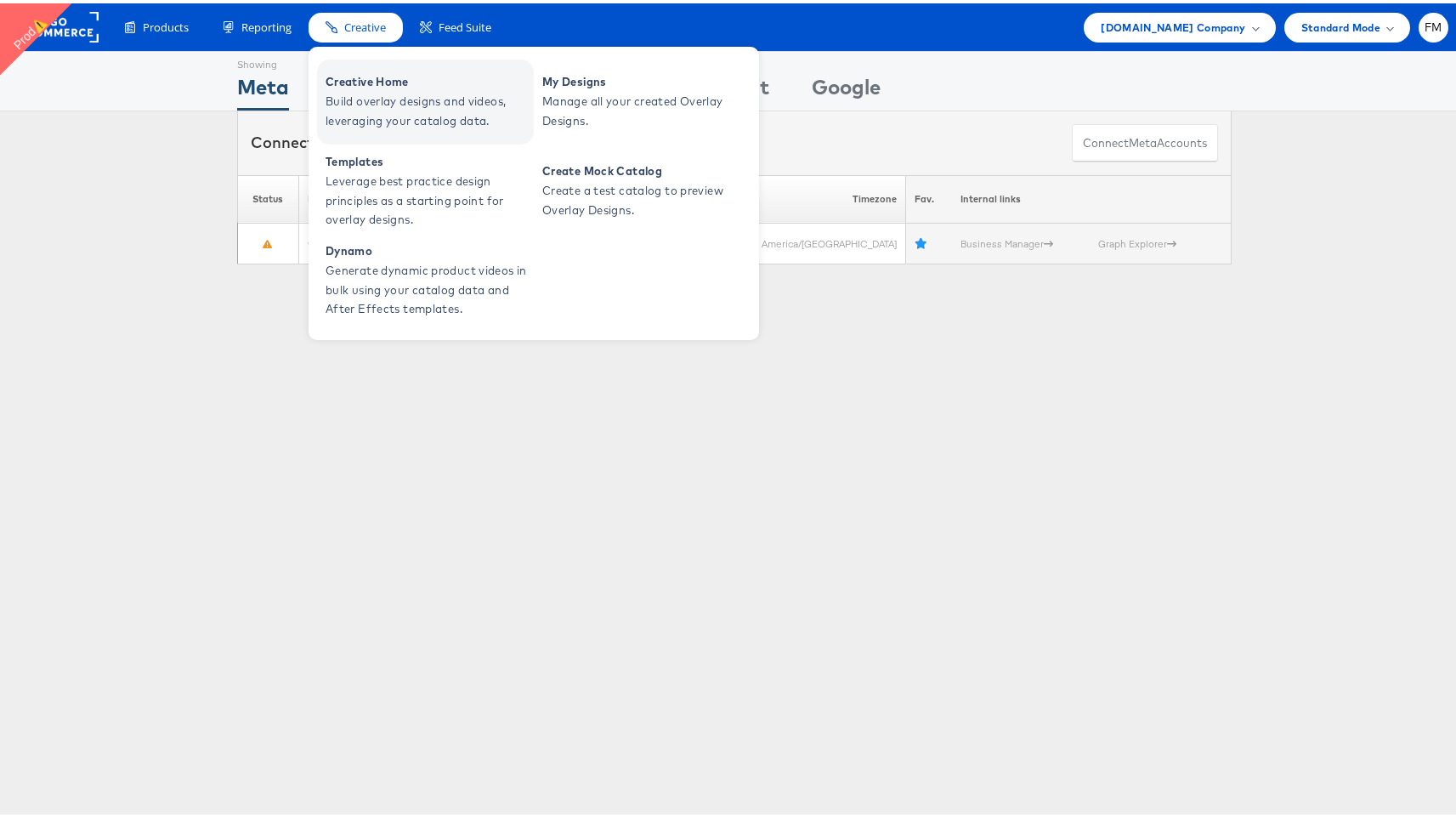
click at [424, 85] on span "Creative Home" at bounding box center [428, 79] width 204 height 19
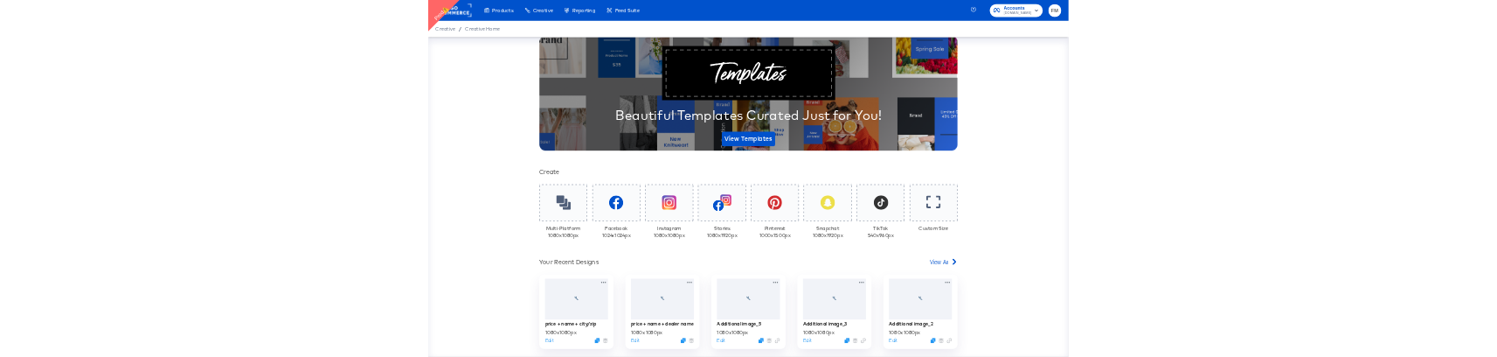
scroll to position [167, 0]
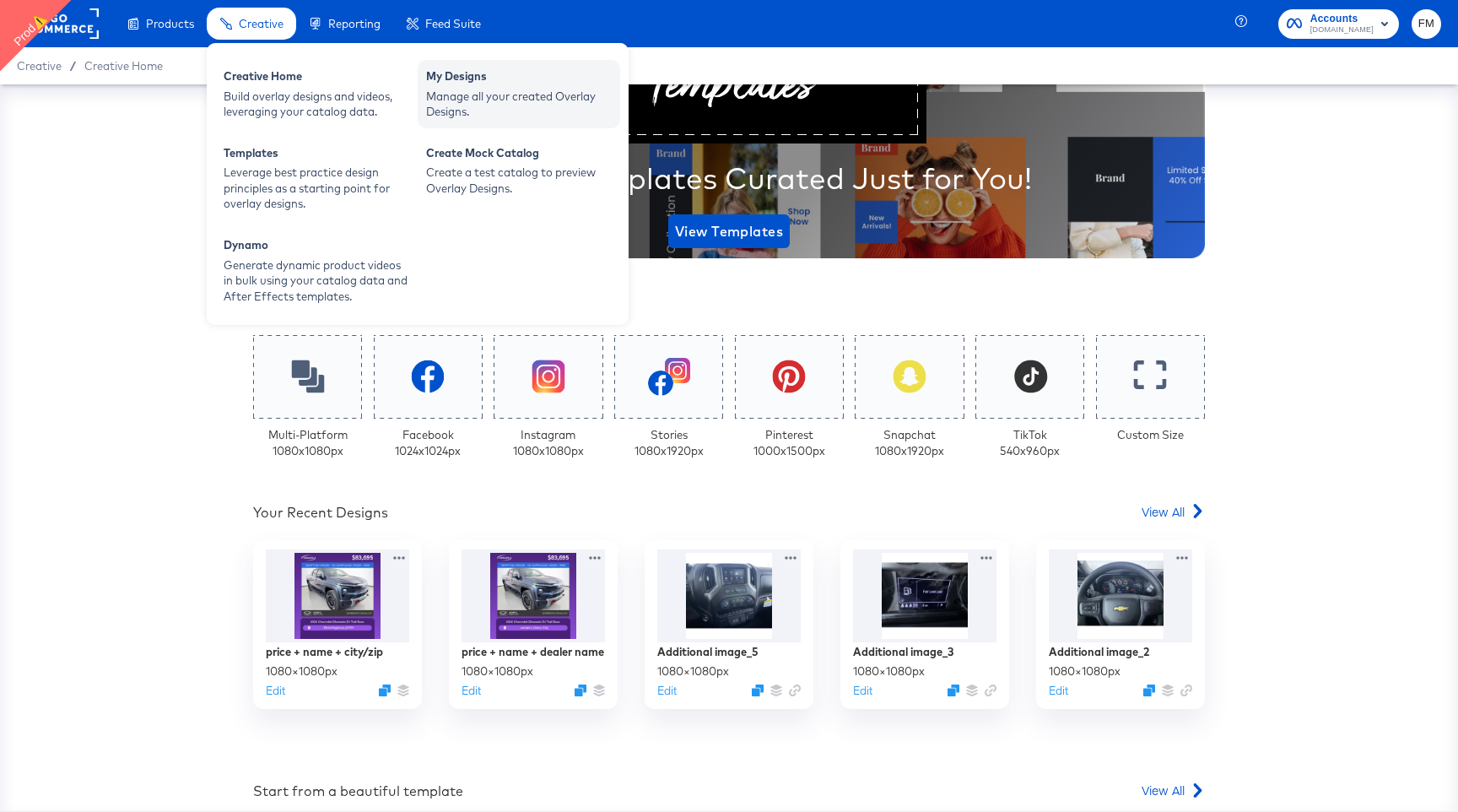
click at [451, 111] on div "Manage all your created Overlay Designs." at bounding box center [519, 104] width 185 height 31
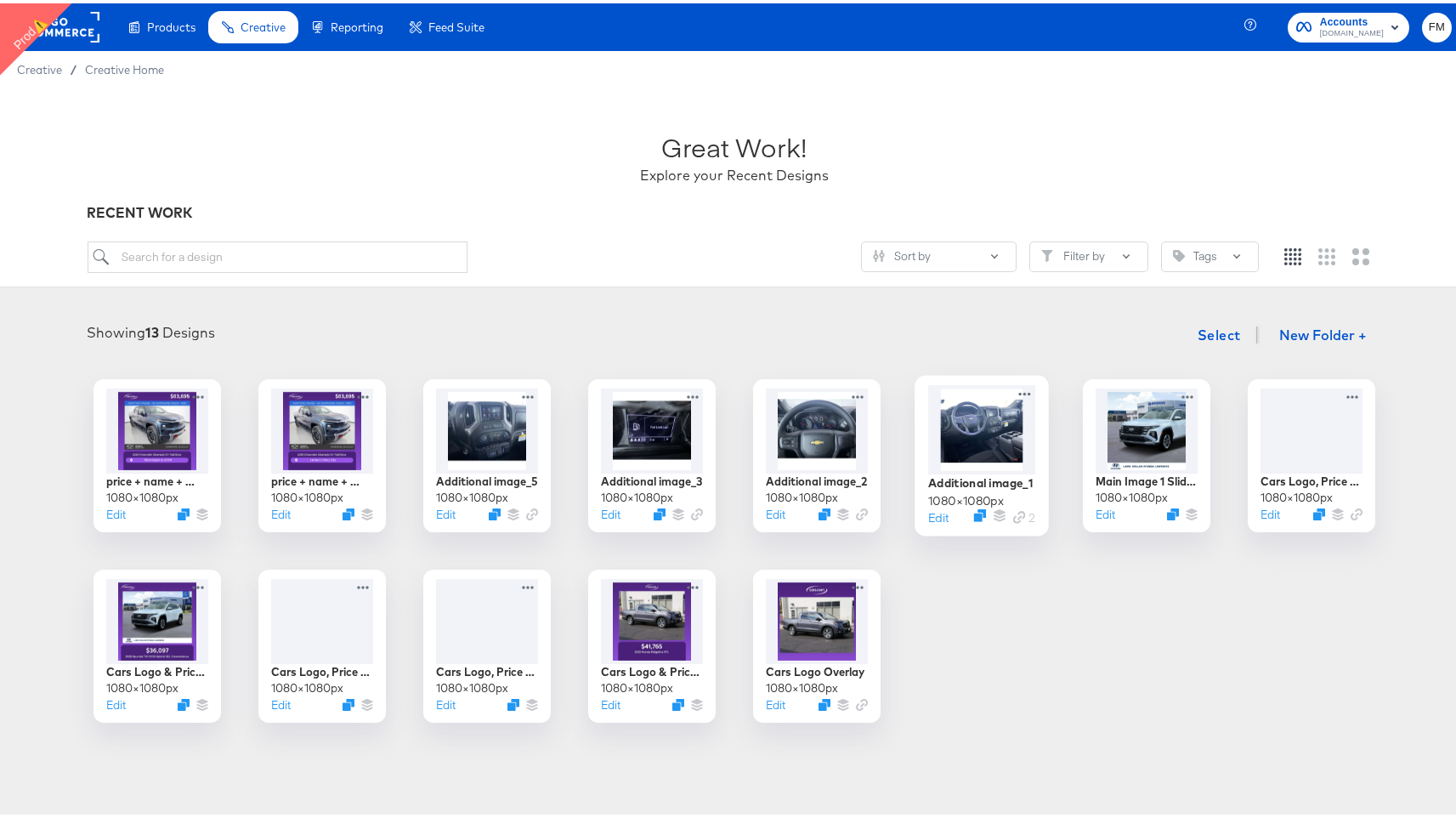
click at [979, 445] on div at bounding box center [981, 426] width 107 height 89
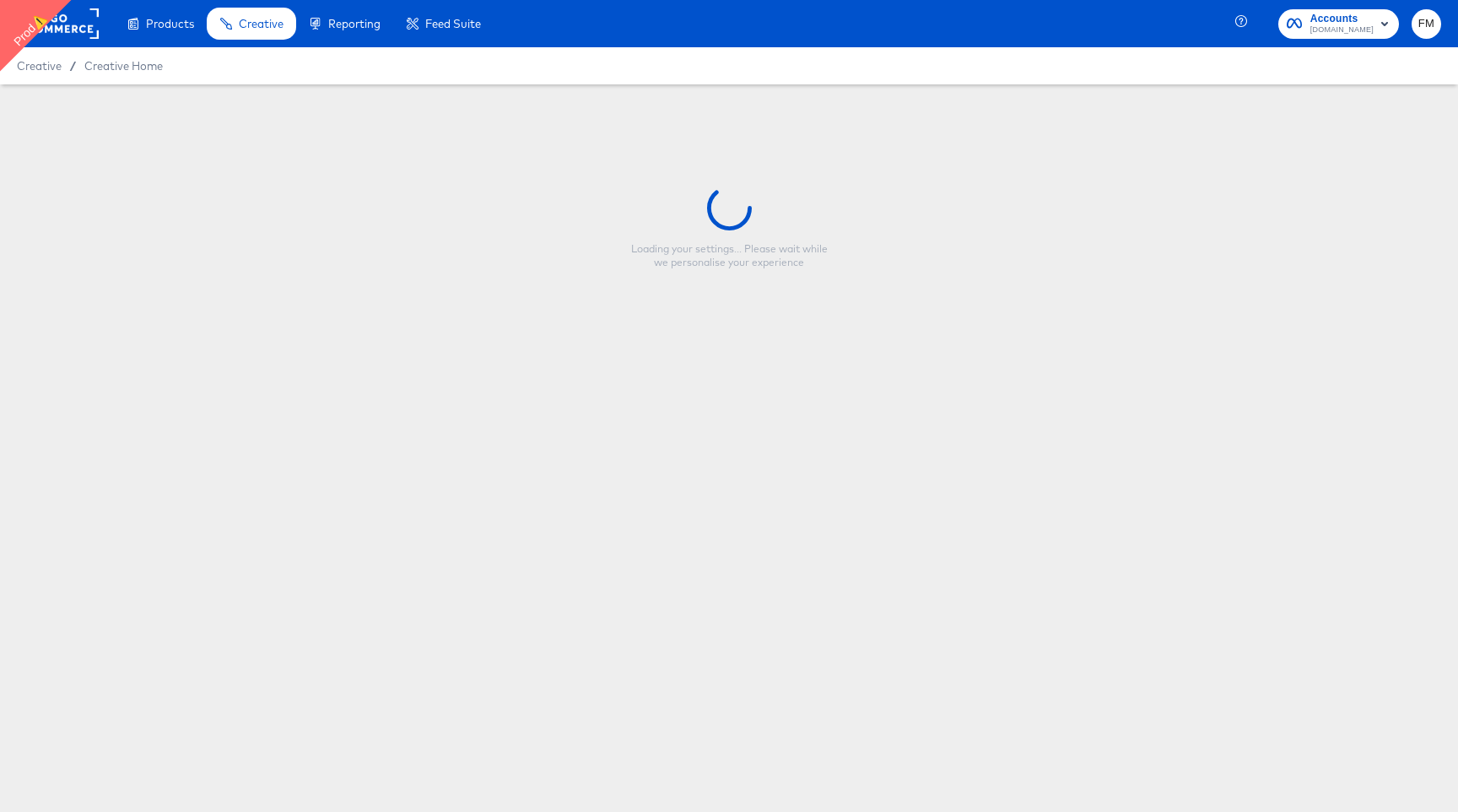
type input "Additional image_1"
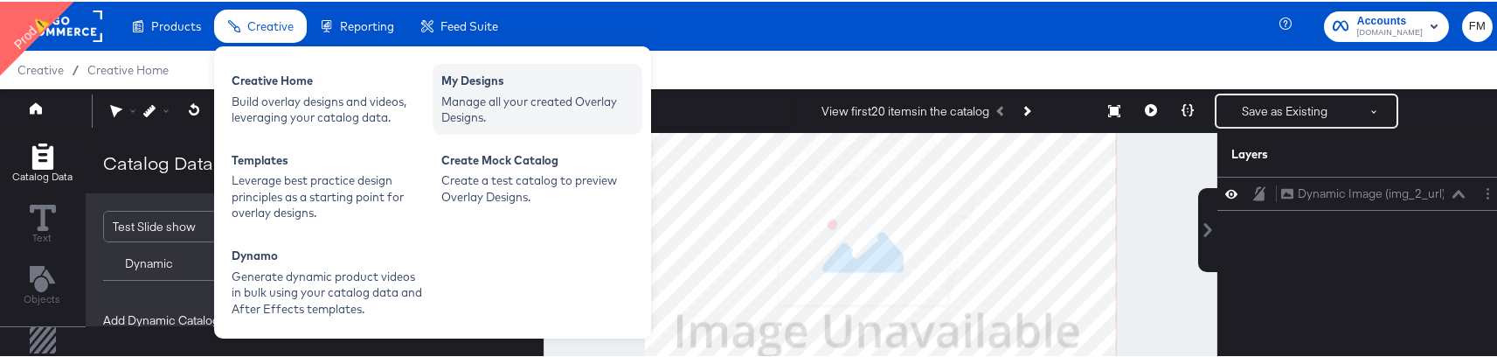
click at [509, 113] on div "Manage all your created Overlay Designs." at bounding box center [537, 108] width 192 height 32
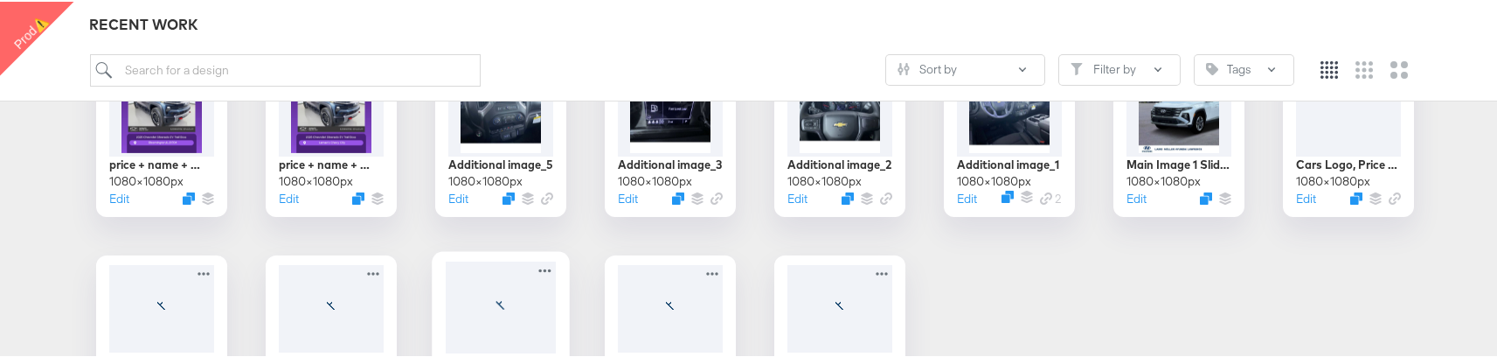
scroll to position [310, 0]
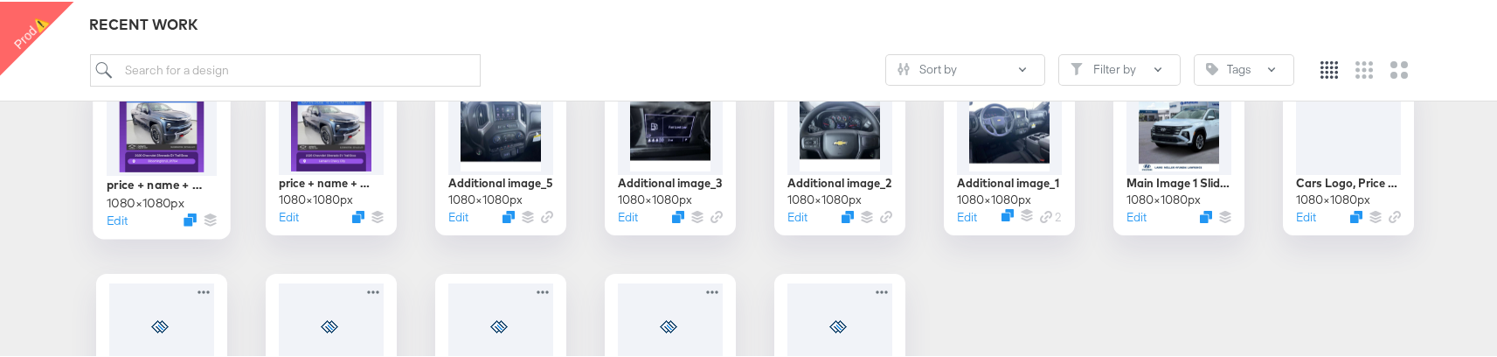
click at [176, 148] on div at bounding box center [162, 128] width 110 height 92
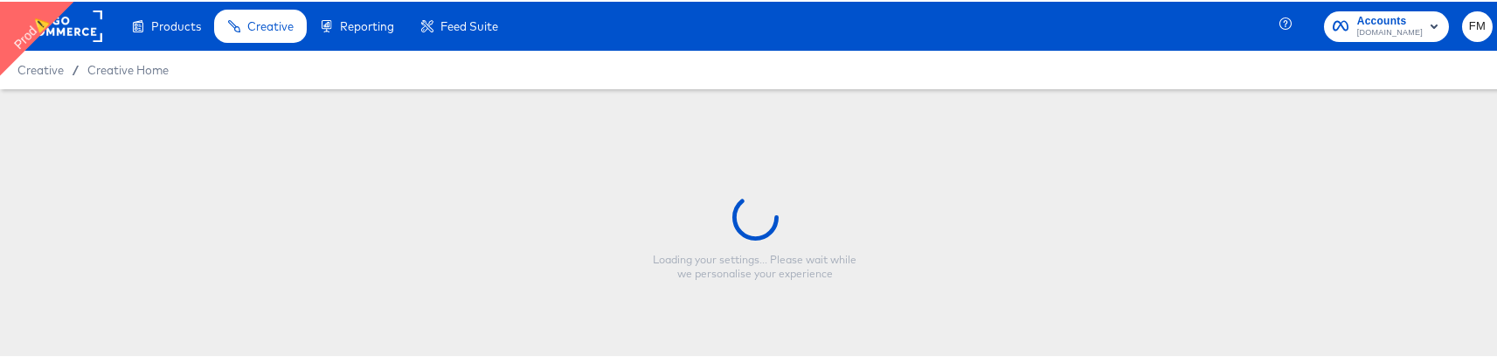
type input "price + name + city/zip"
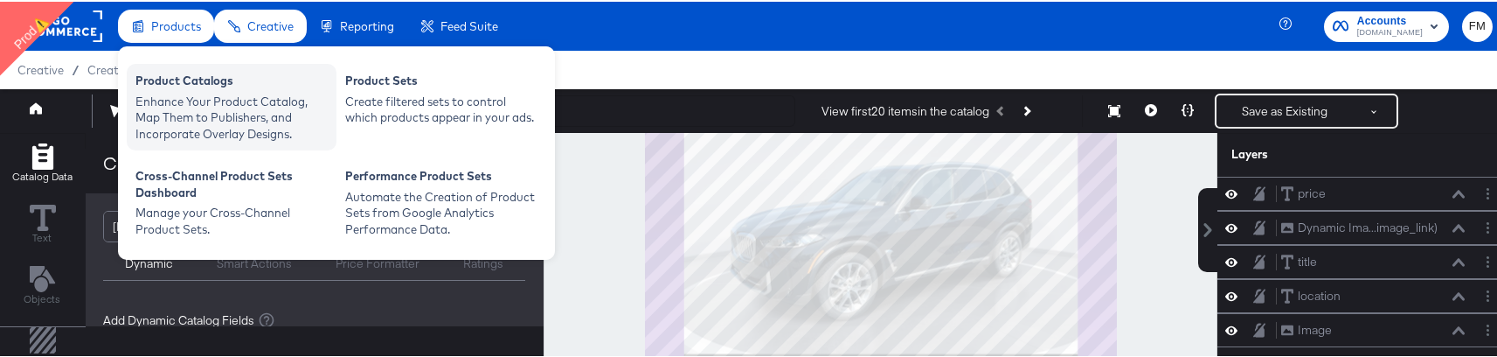
click at [229, 118] on div "Enhance Your Product Catalog, Map Them to Publishers, and Incorporate Overlay D…" at bounding box center [231, 116] width 192 height 49
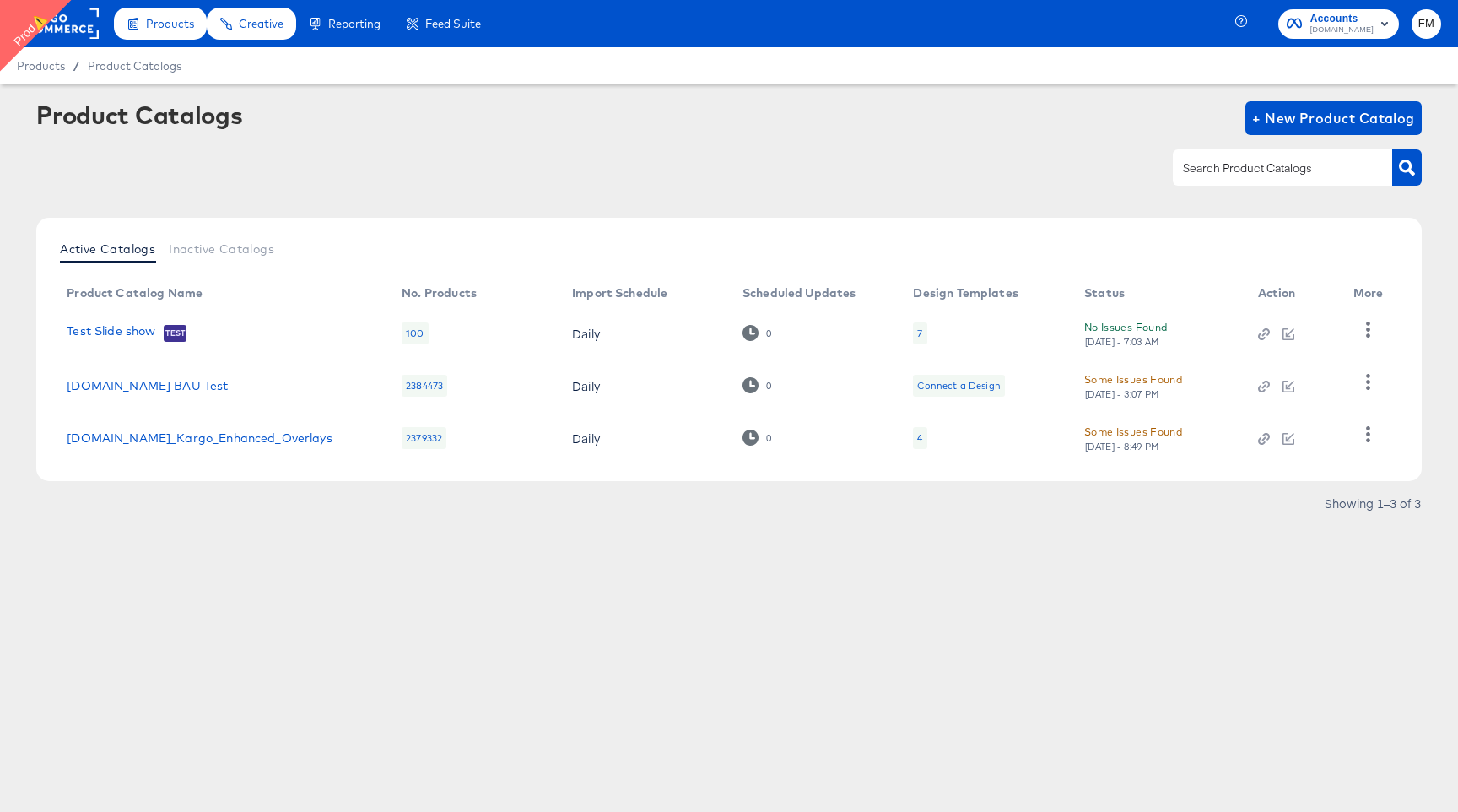
click at [923, 440] on div "4" at bounding box center [919, 437] width 14 height 22
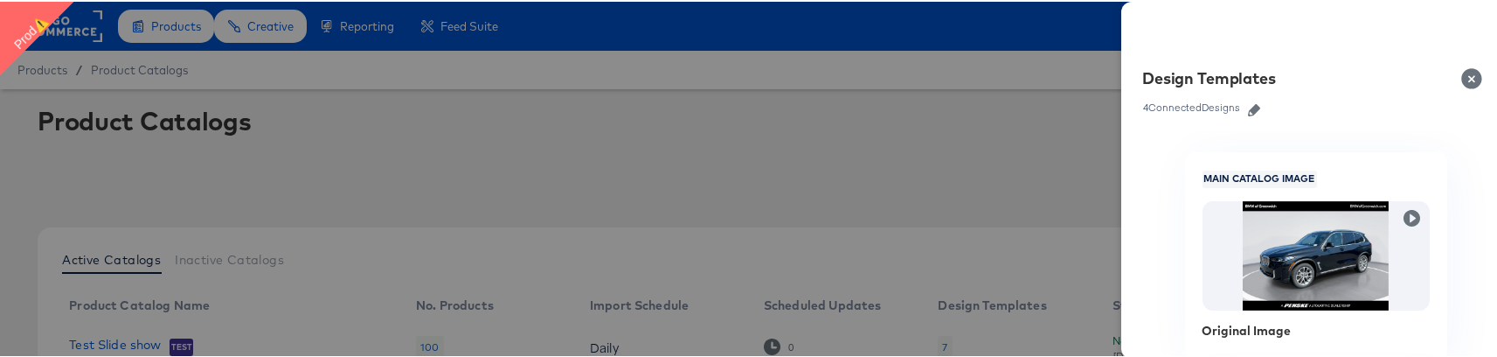
click at [721, 121] on div at bounding box center [755, 178] width 1510 height 357
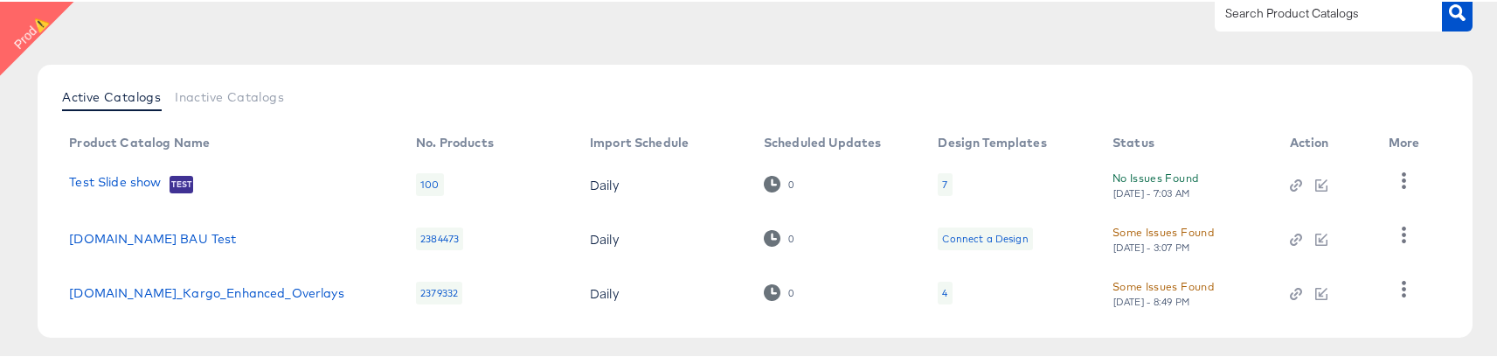
scroll to position [181, 0]
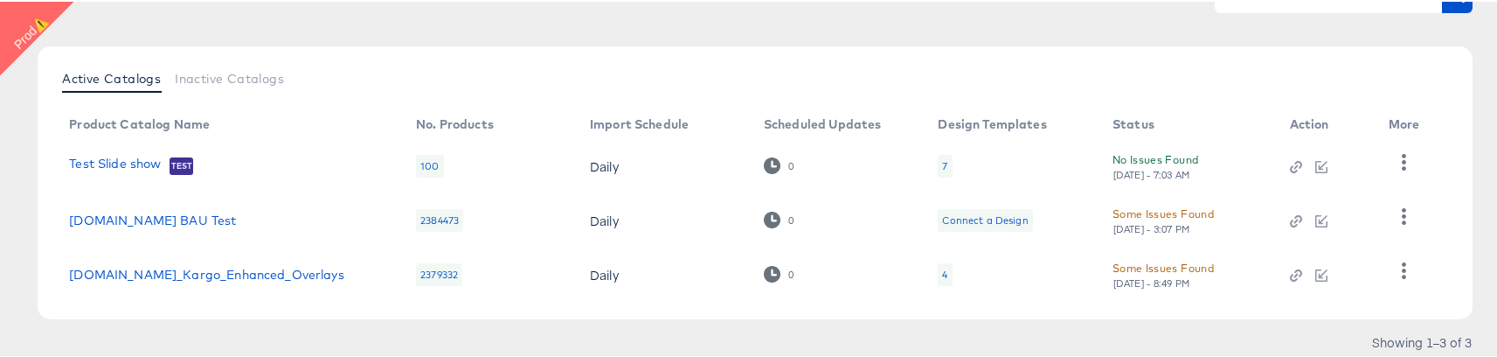
click at [945, 273] on div "4" at bounding box center [944, 273] width 5 height 14
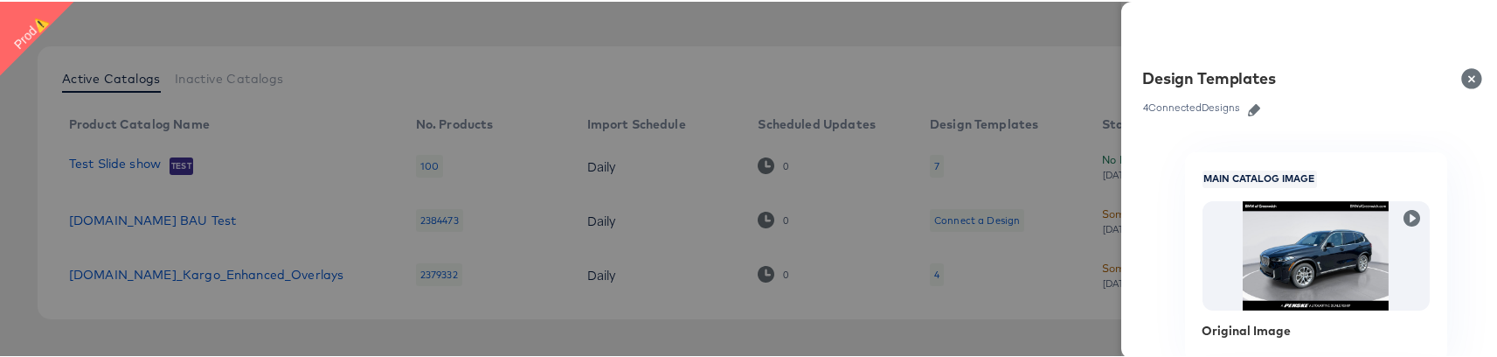
click at [1248, 107] on icon "button" at bounding box center [1254, 108] width 12 height 12
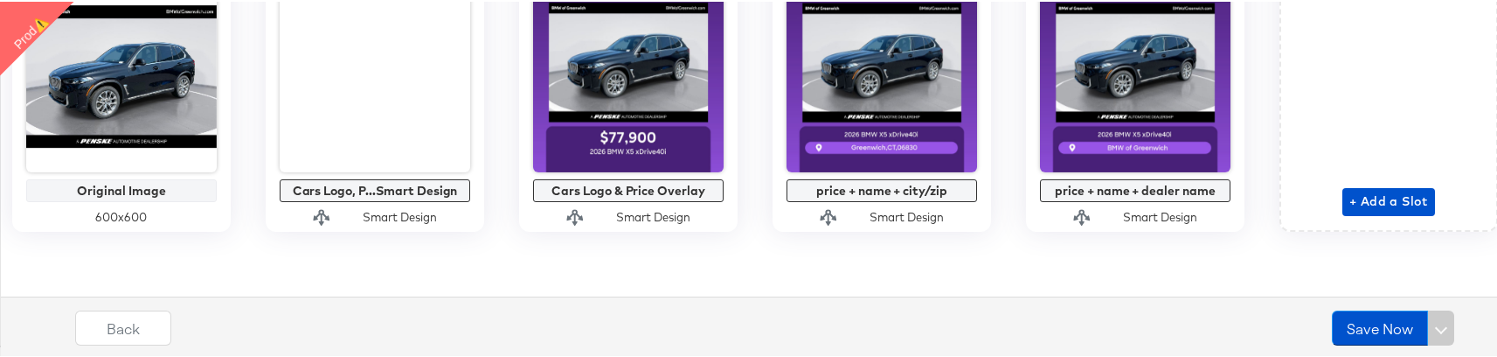
scroll to position [803, 0]
click at [1349, 206] on span "+ Add a Slot" at bounding box center [1388, 200] width 79 height 22
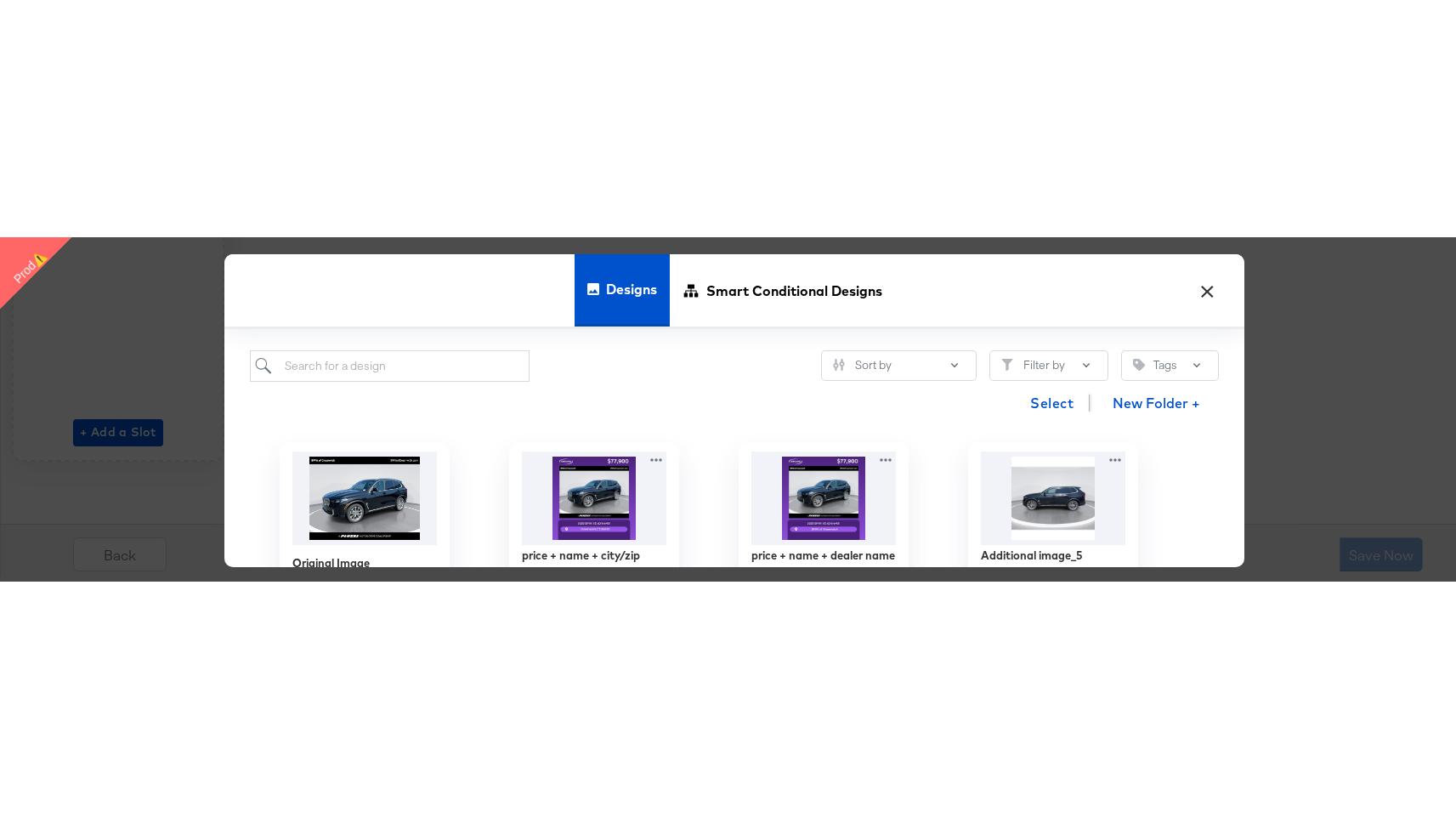
scroll to position [310, 0]
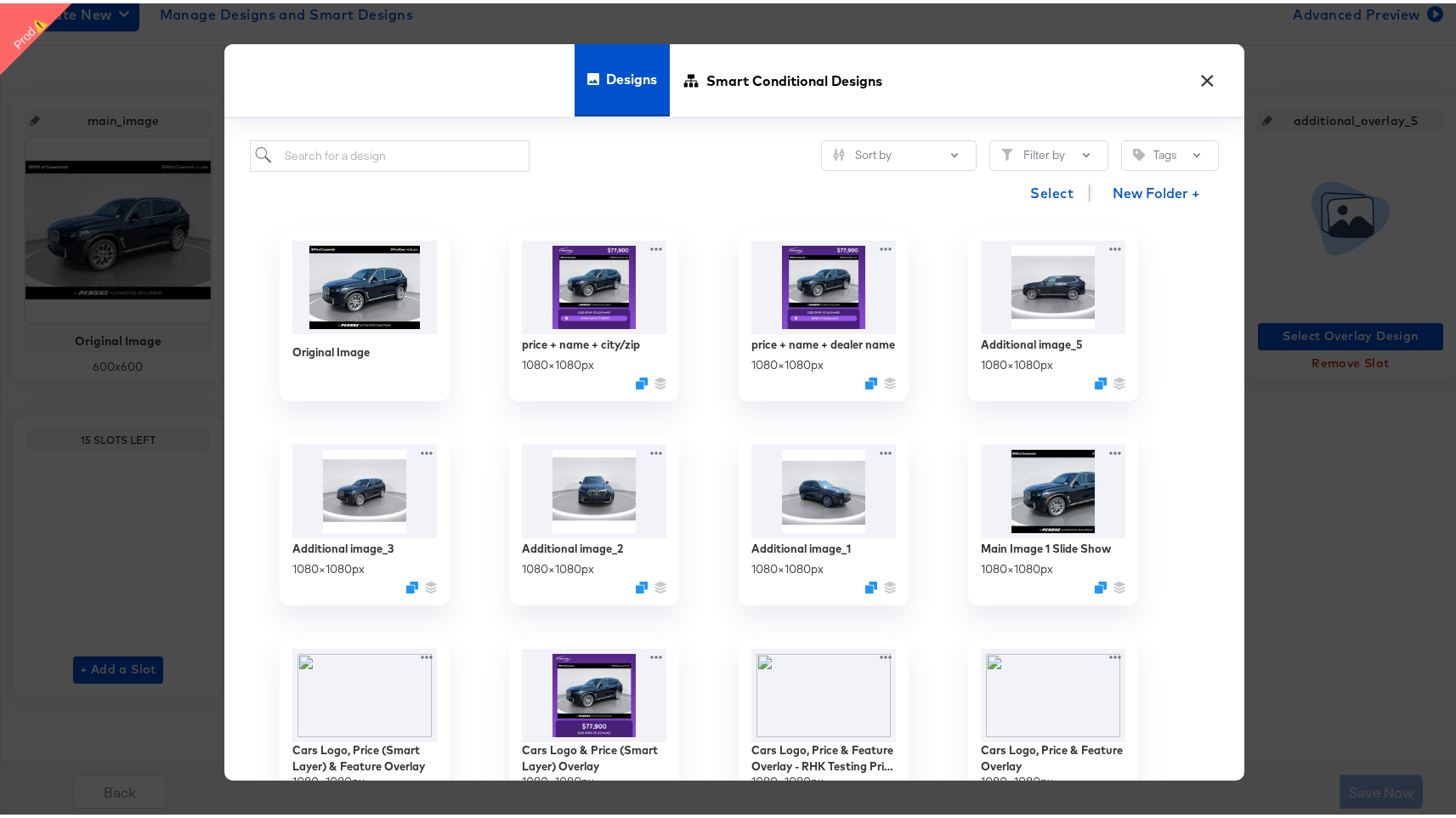
click at [1198, 85] on button "×" at bounding box center [1207, 72] width 30 height 30
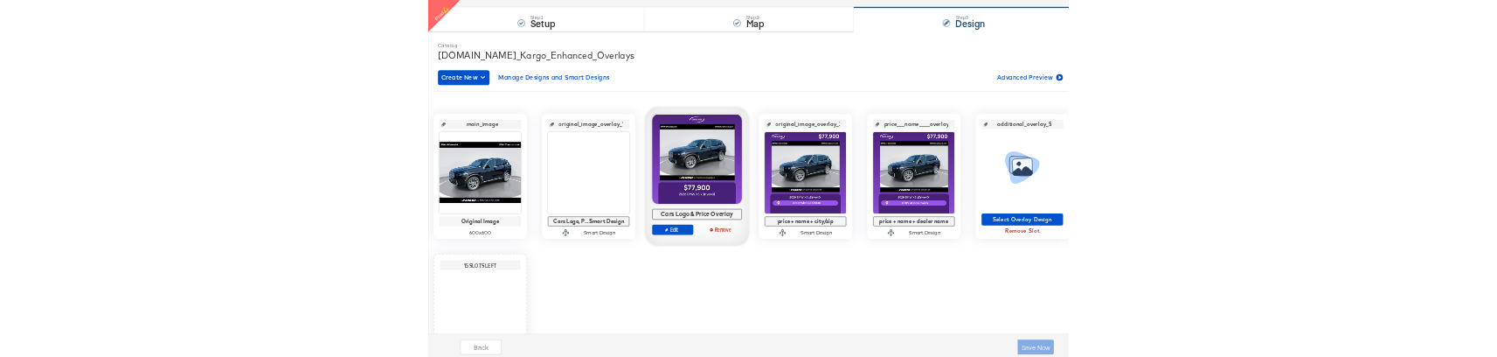
scroll to position [0, 0]
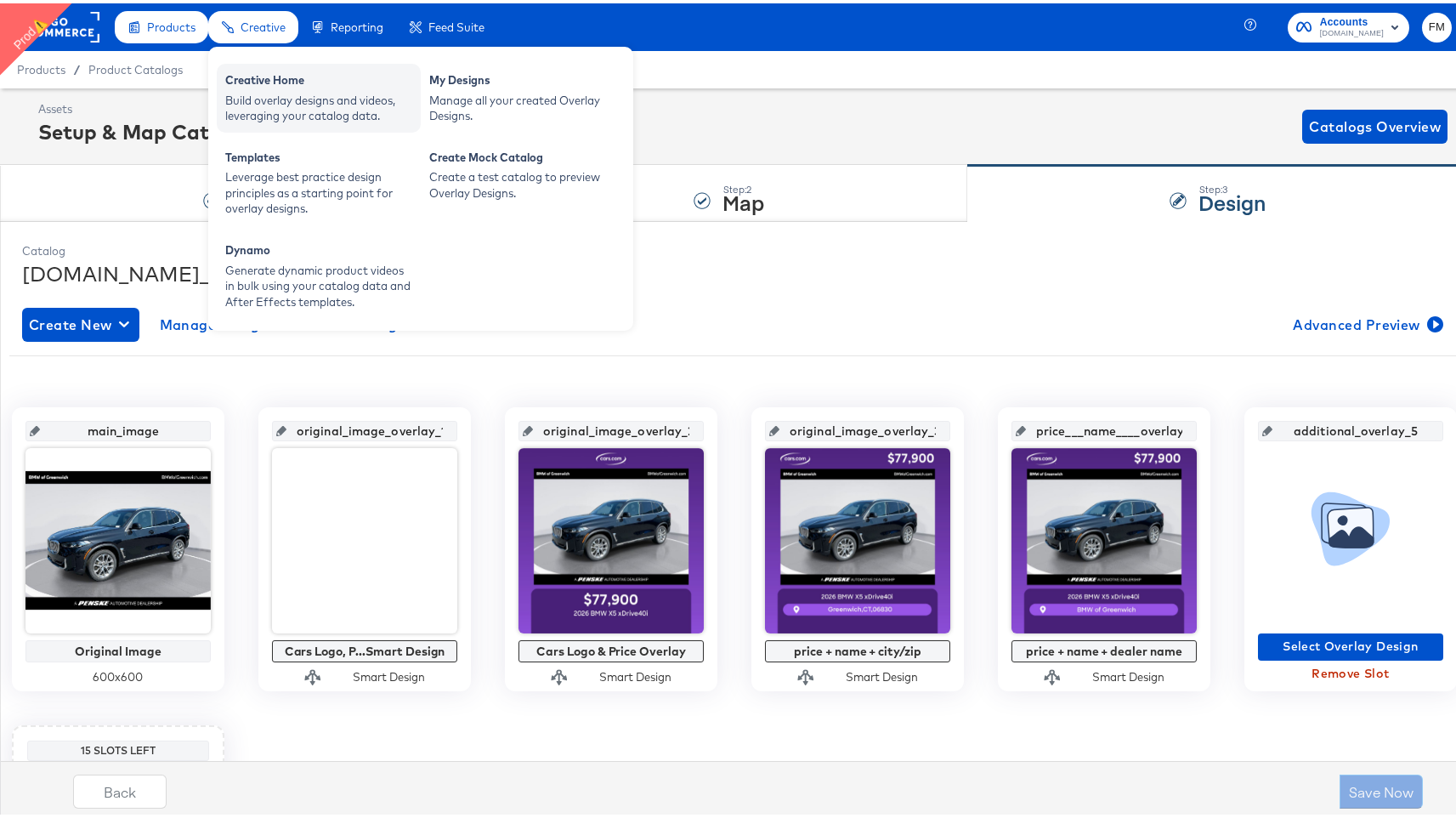
click at [264, 104] on div "Build overlay designs and videos, leveraging your catalog data." at bounding box center [319, 105] width 187 height 31
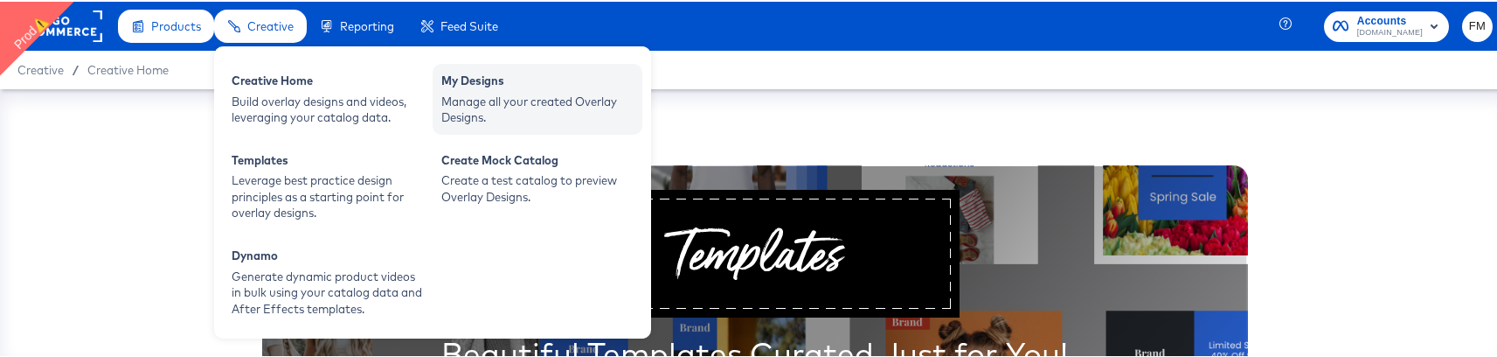
click at [456, 102] on div "Manage all your created Overlay Designs." at bounding box center [537, 108] width 192 height 32
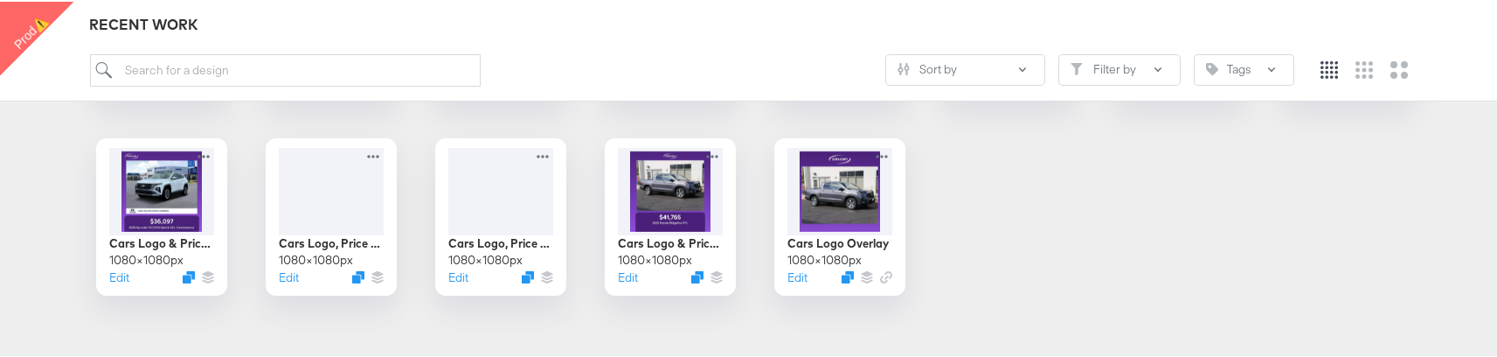
scroll to position [415, 0]
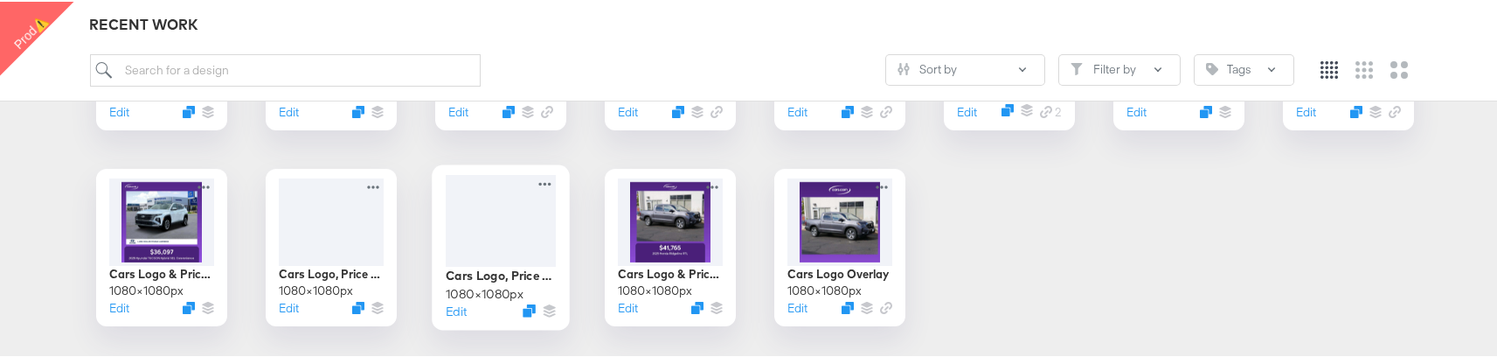
click at [505, 229] on div at bounding box center [501, 219] width 110 height 92
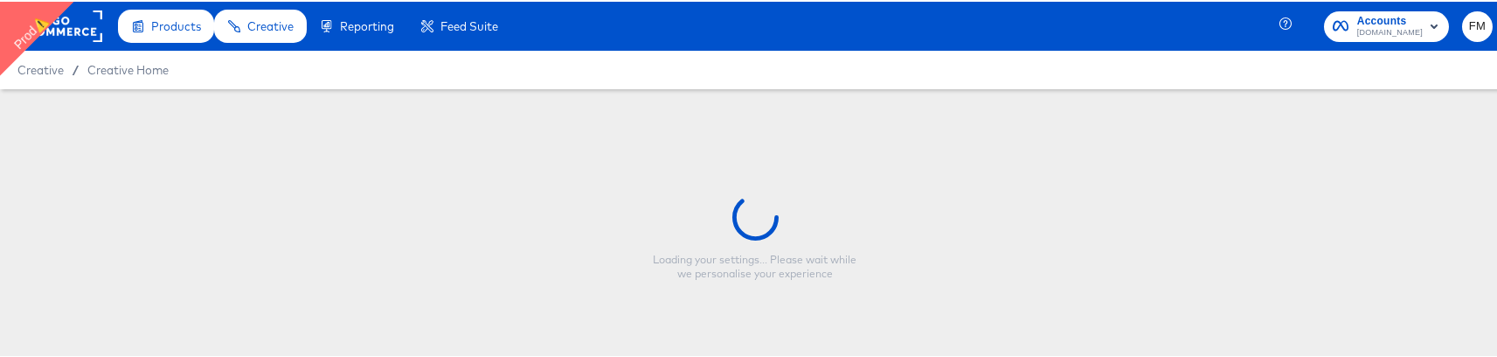
type input "Cars Logo, Price & Feature Overlay"
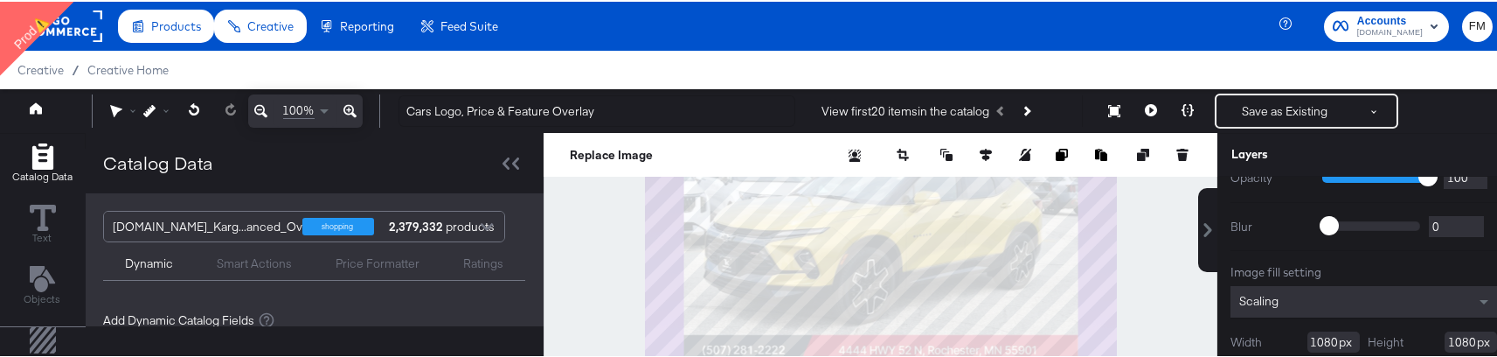
scroll to position [142, 0]
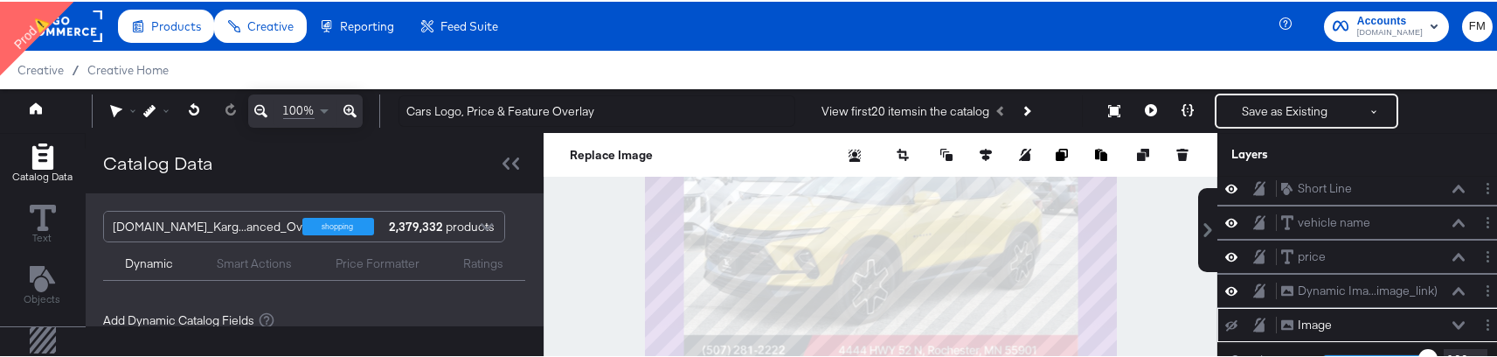
click at [84, 32] on rect at bounding box center [62, 24] width 80 height 31
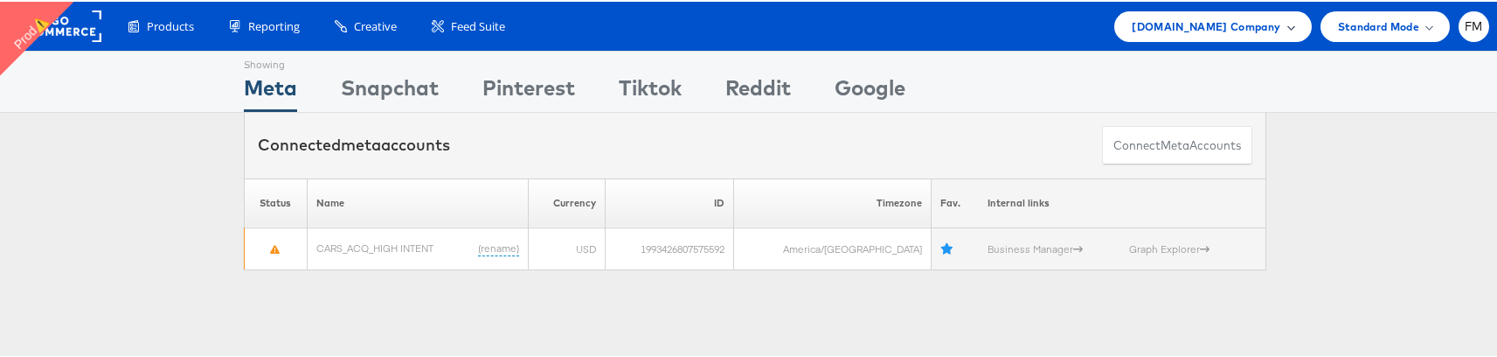
click at [1216, 24] on span "Cars.com Company" at bounding box center [1206, 25] width 149 height 18
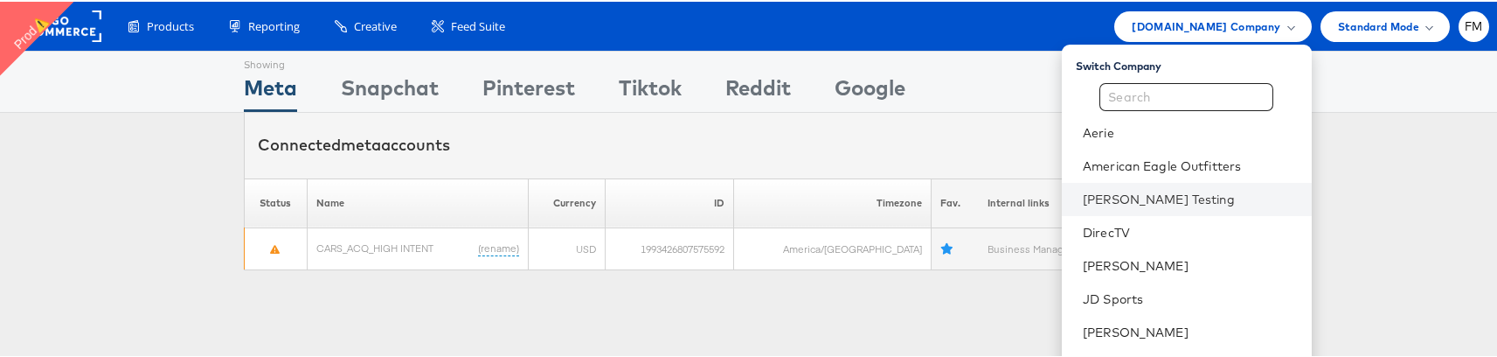
click at [1178, 186] on li "Colin Clarke Testing" at bounding box center [1187, 197] width 250 height 33
click at [1181, 192] on link "Colin Clarke Testing" at bounding box center [1190, 197] width 215 height 17
